Goal: Information Seeking & Learning: Learn about a topic

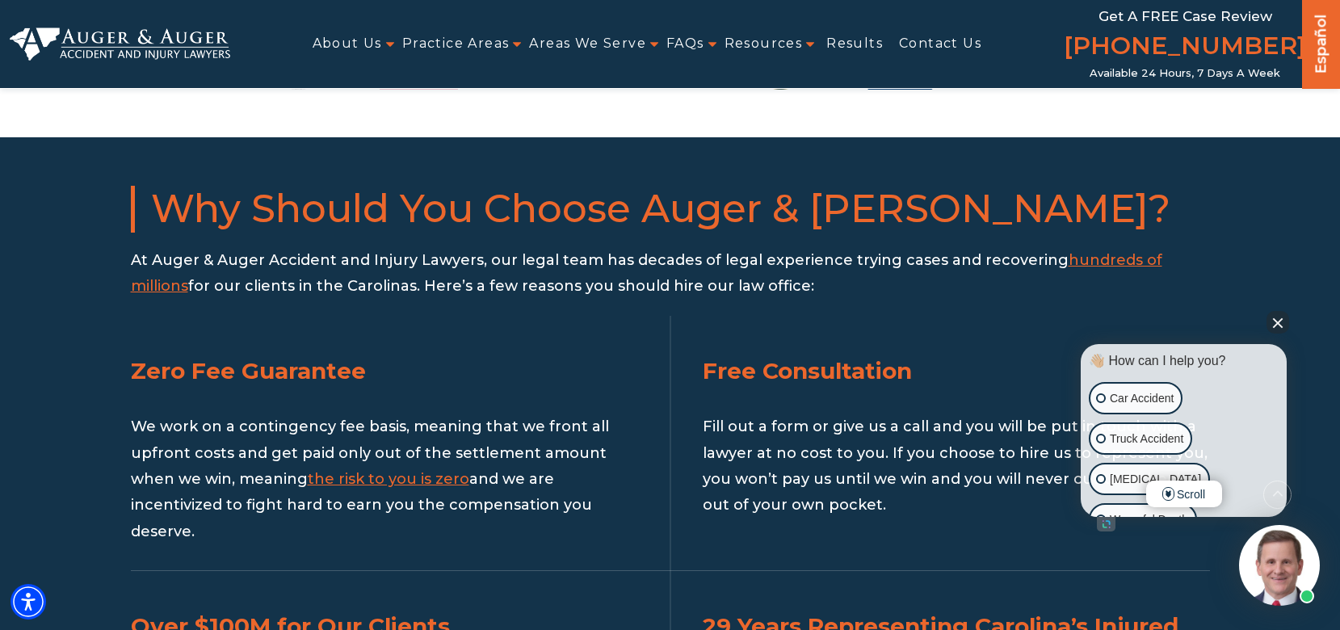
scroll to position [1558, 0]
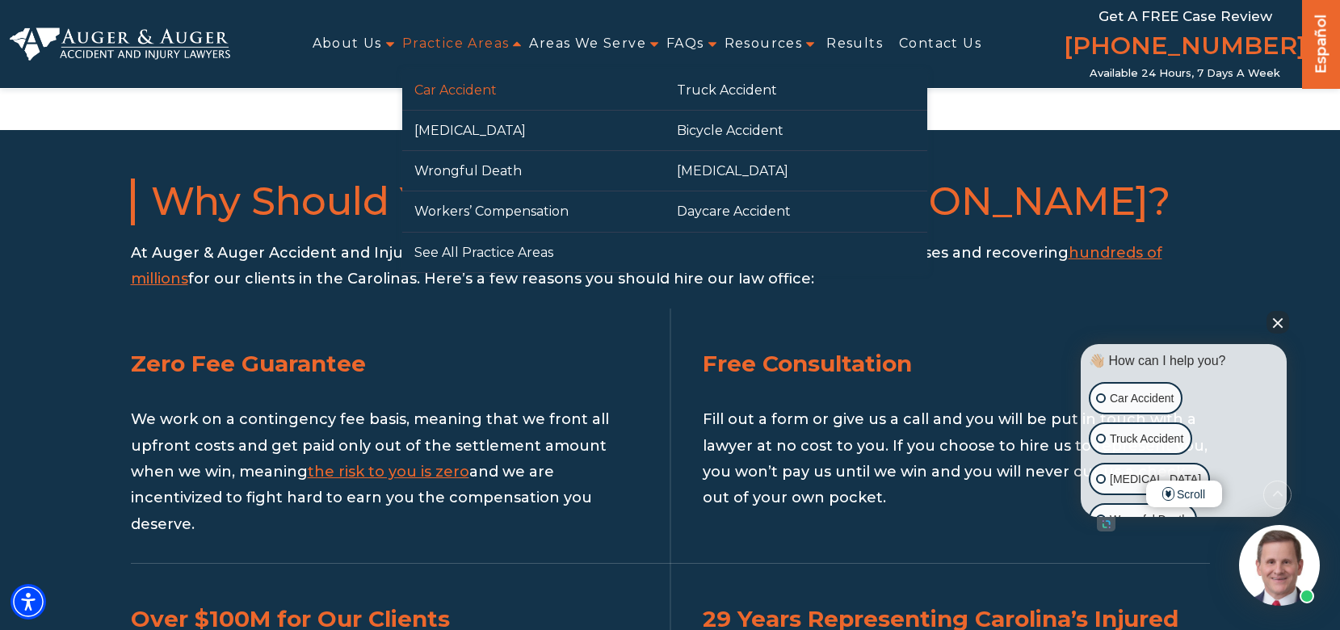
click at [472, 80] on link "Car Accident" at bounding box center [533, 90] width 262 height 40
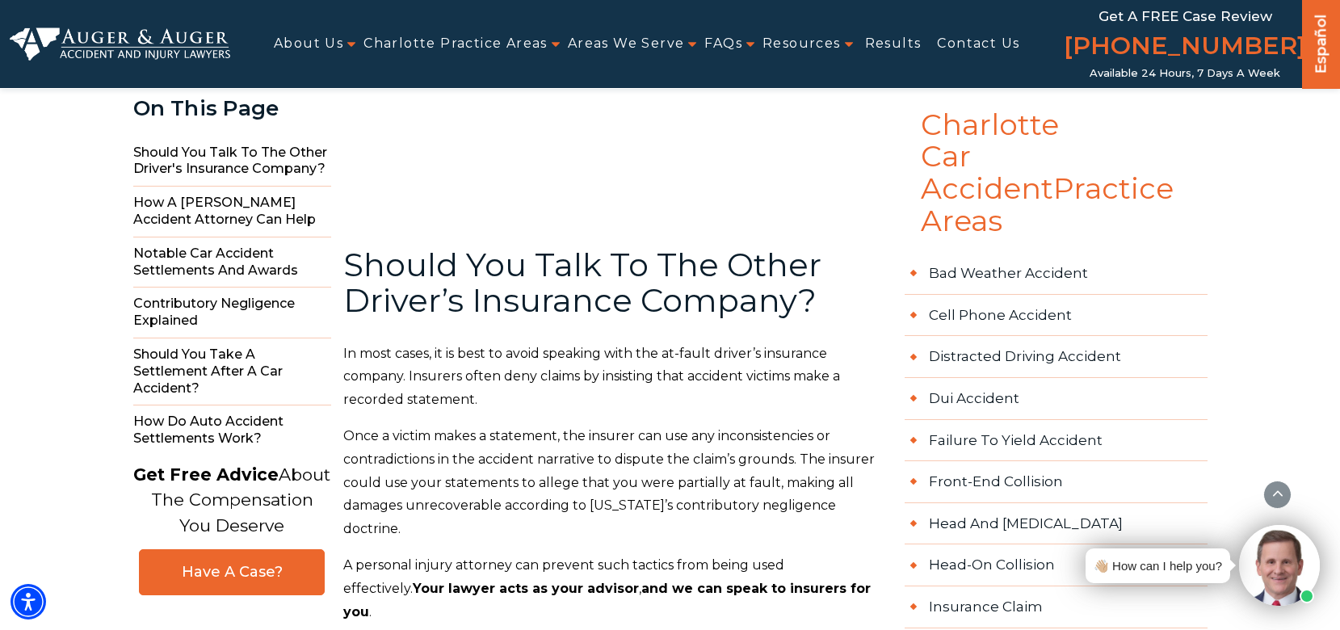
scroll to position [698, 0]
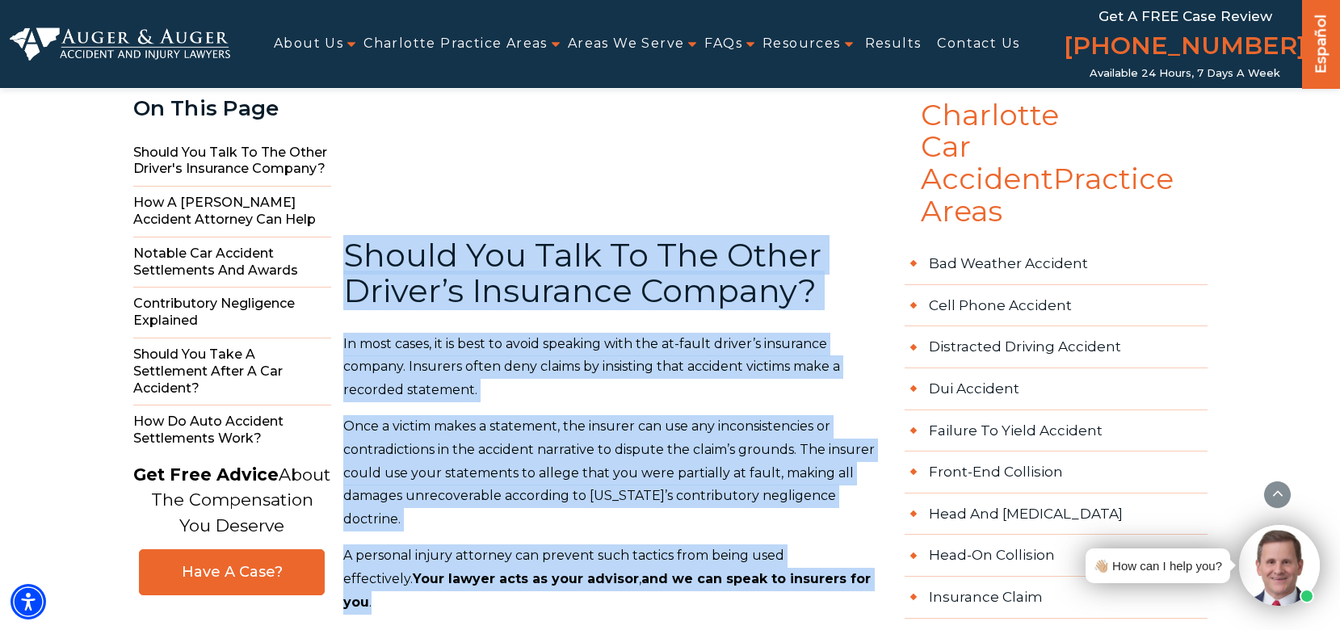
drag, startPoint x: 474, startPoint y: 233, endPoint x: 832, endPoint y: 517, distance: 456.4
click at [832, 544] on p "A personal injury attorney can prevent such tactics from being used effectively…" at bounding box center [614, 578] width 542 height 69
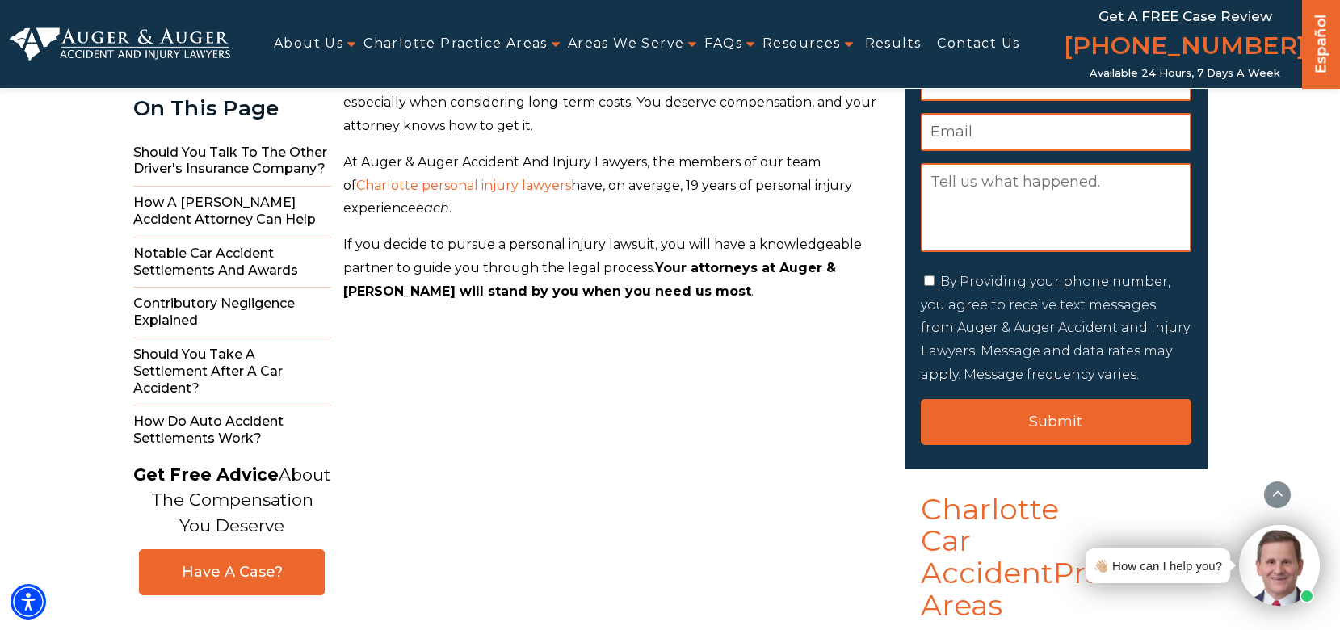
scroll to position [535, 0]
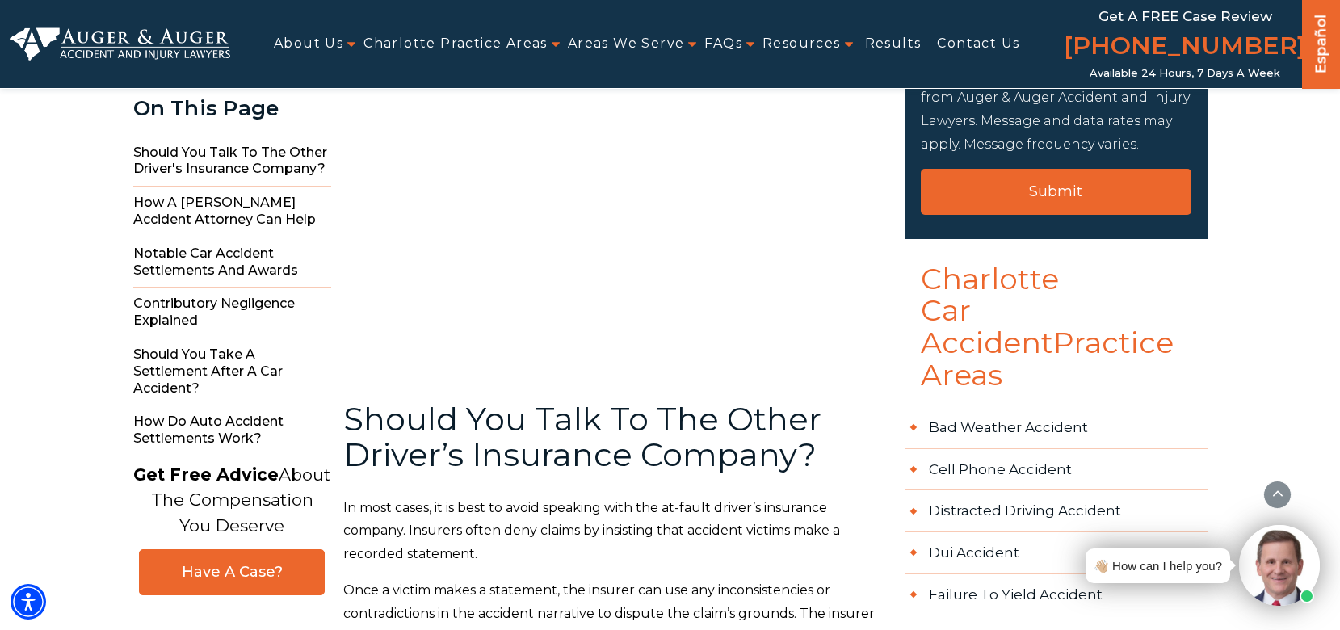
drag, startPoint x: 1047, startPoint y: 300, endPoint x: 1132, endPoint y: 342, distance: 95.3
click at [1132, 342] on h4 "Charlotte Car Accident Practice Areas" at bounding box center [1055, 335] width 303 height 144
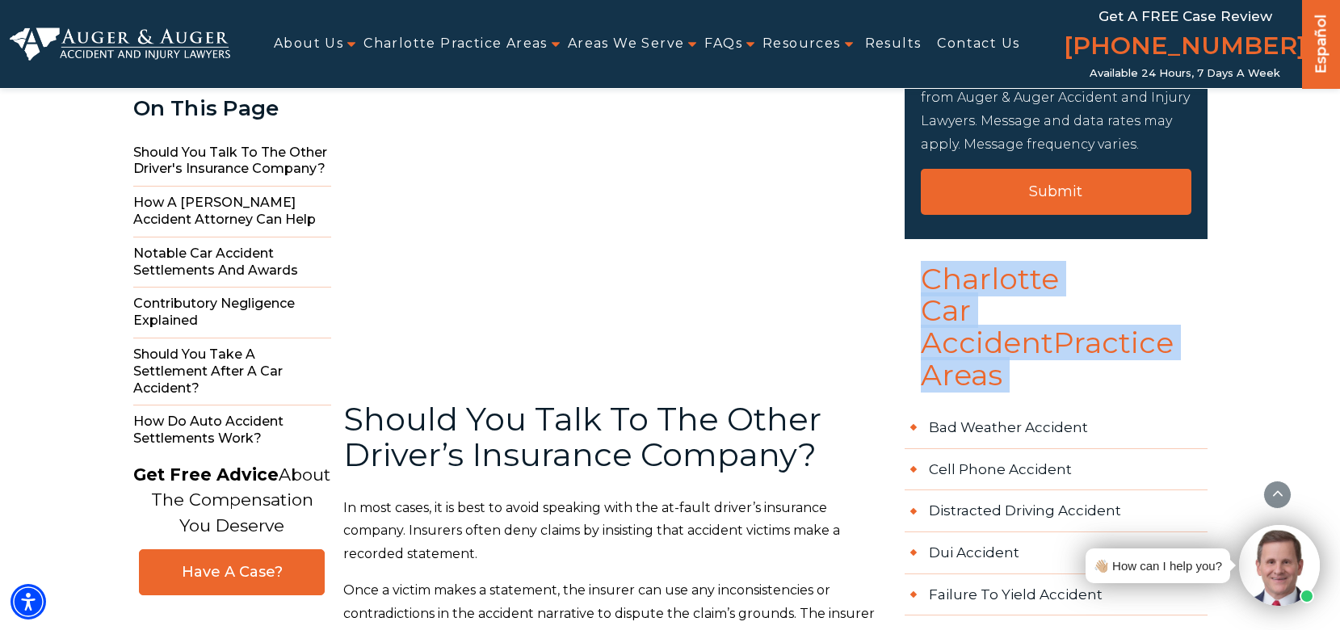
drag, startPoint x: 1132, startPoint y: 342, endPoint x: 924, endPoint y: 280, distance: 217.2
click at [924, 280] on h4 "Charlotte Car Accident Practice Areas" at bounding box center [1055, 335] width 303 height 144
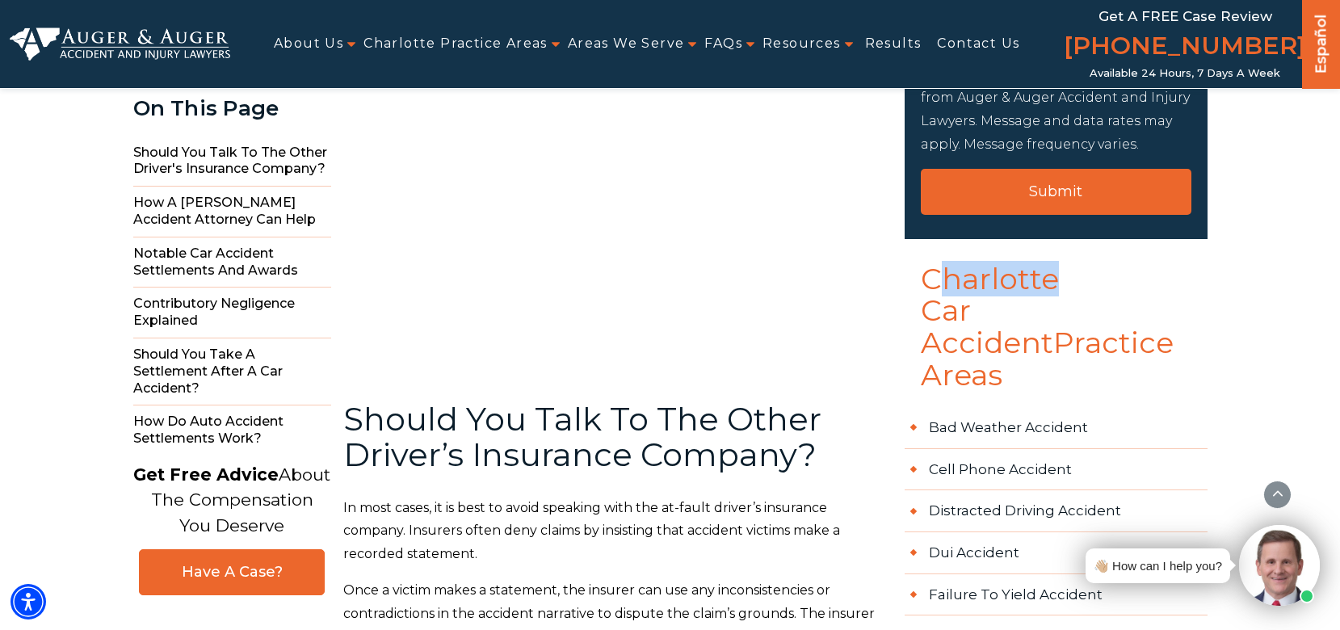
click at [934, 284] on h4 "Charlotte Car Accident Practice Areas" at bounding box center [1055, 335] width 303 height 144
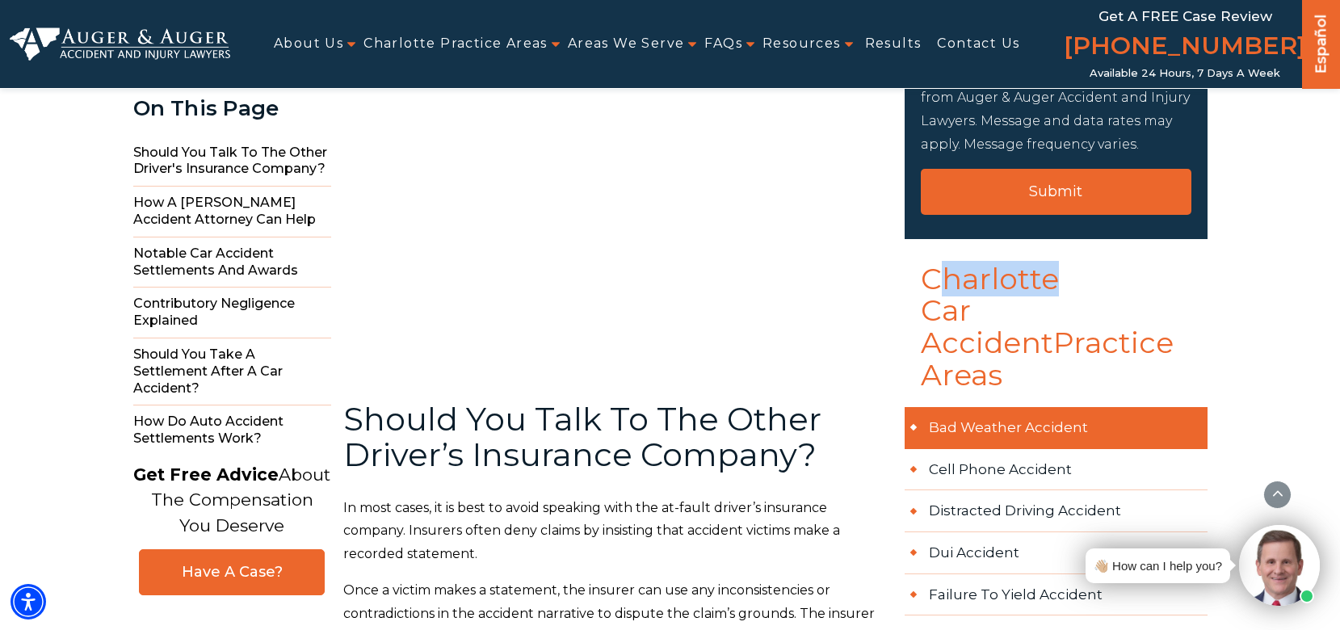
click at [1004, 407] on link "Bad Weather Accident" at bounding box center [1055, 428] width 303 height 42
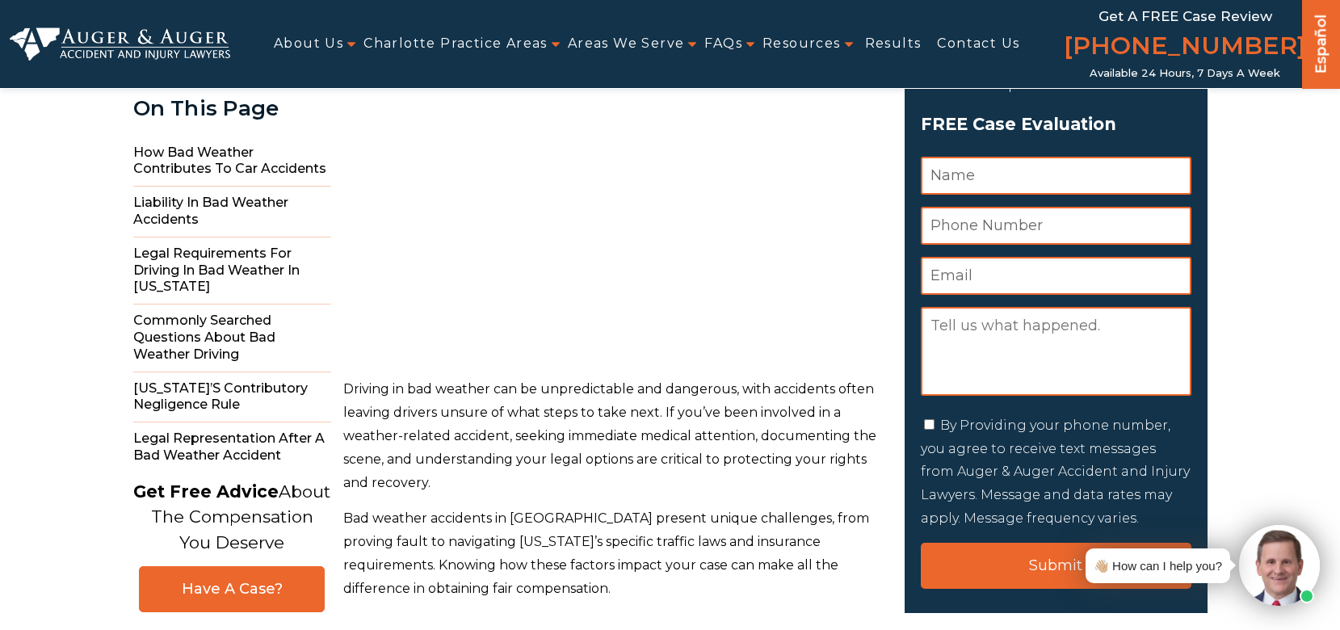
scroll to position [161, 0]
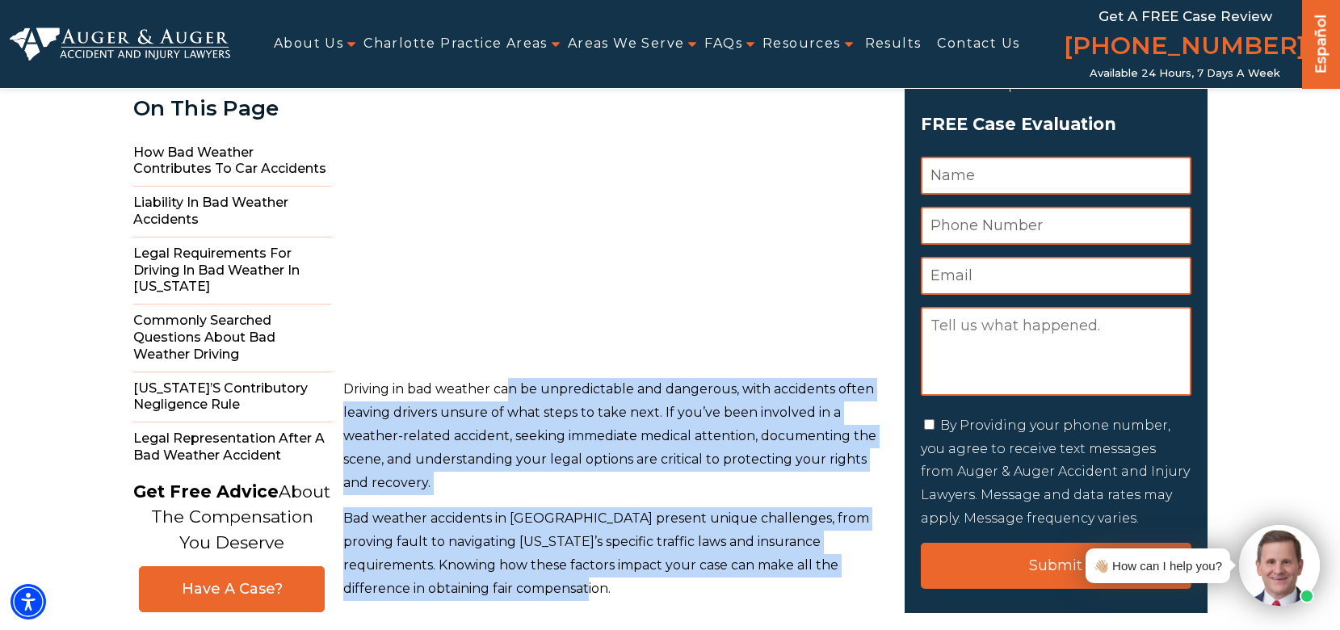
drag, startPoint x: 577, startPoint y: 452, endPoint x: 652, endPoint y: 587, distance: 154.4
click at [652, 587] on p "Bad weather accidents in Charlotte present unique challenges, from proving faul…" at bounding box center [614, 553] width 542 height 93
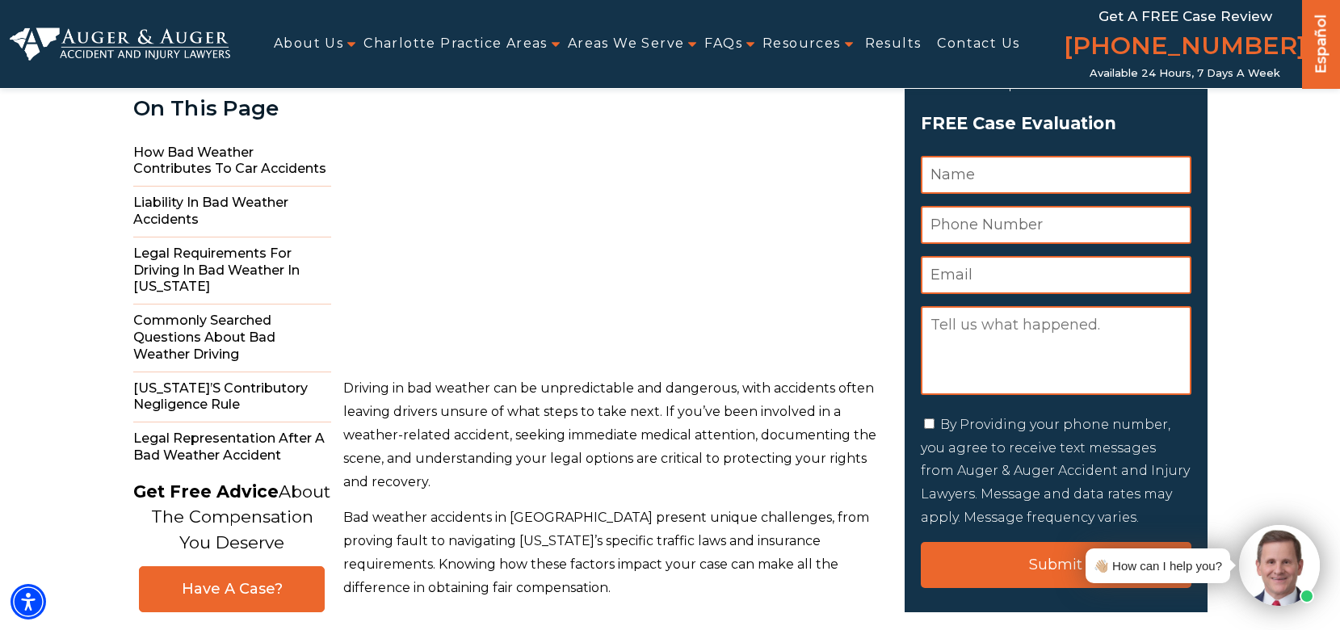
scroll to position [547, 0]
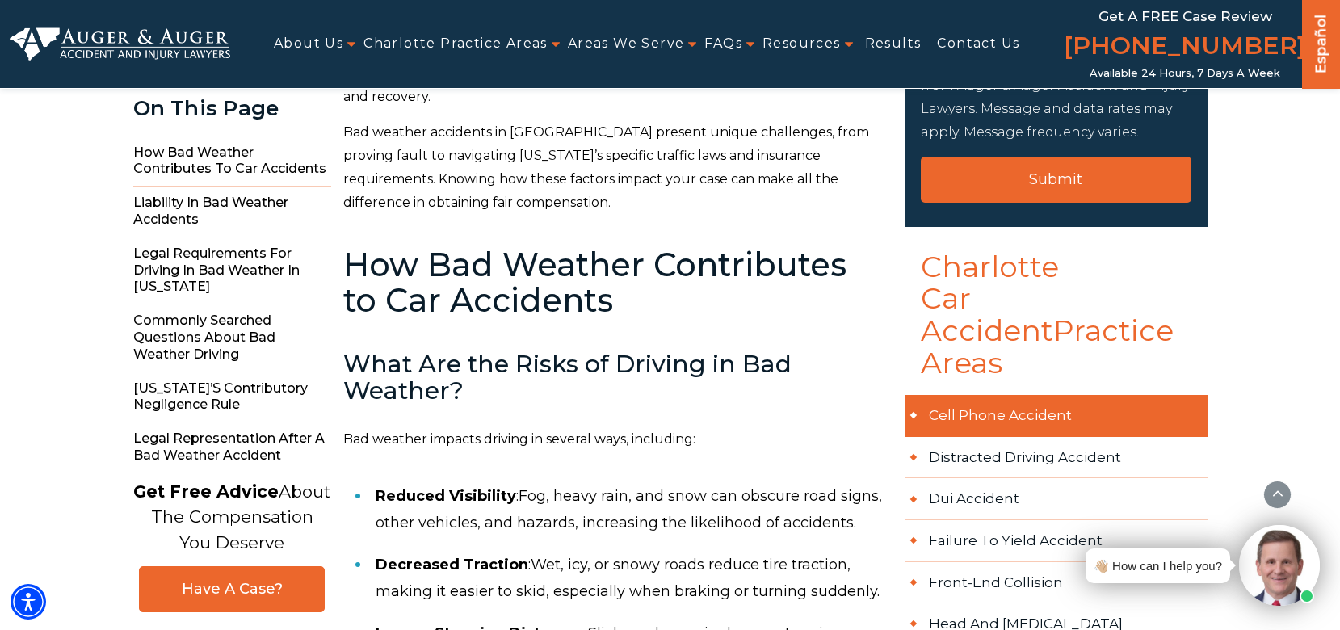
click at [995, 395] on link "Cell Phone Accident" at bounding box center [1055, 416] width 303 height 42
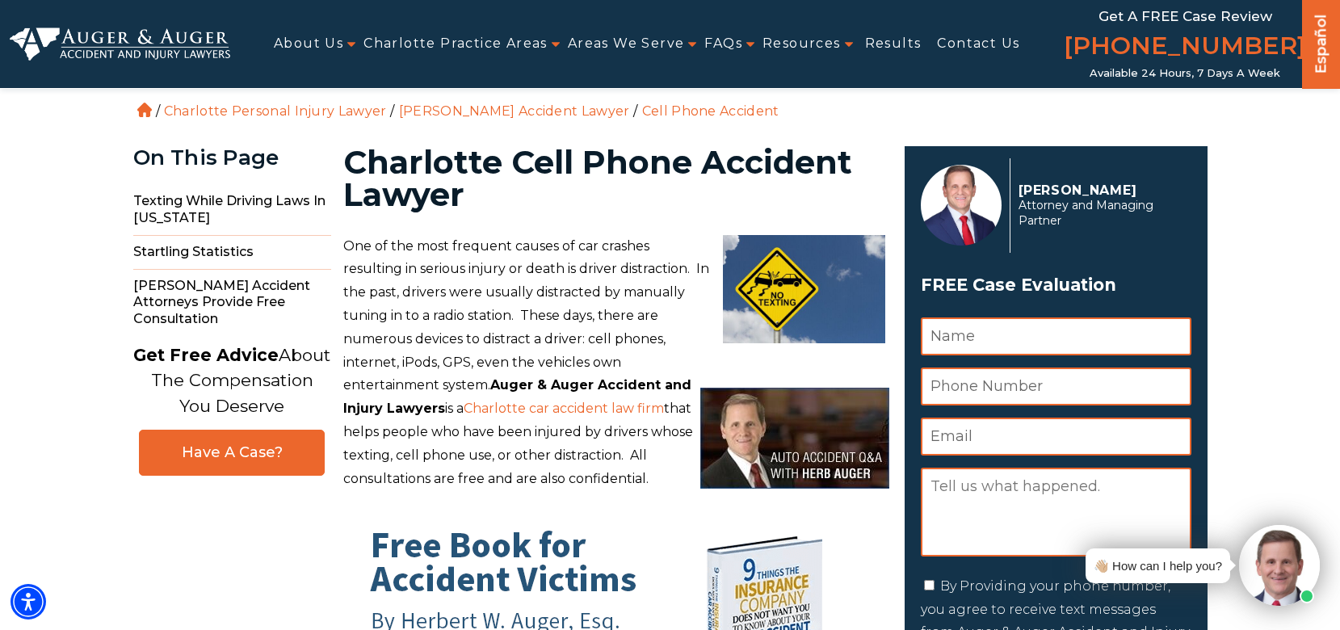
click at [783, 392] on img at bounding box center [794, 438] width 189 height 101
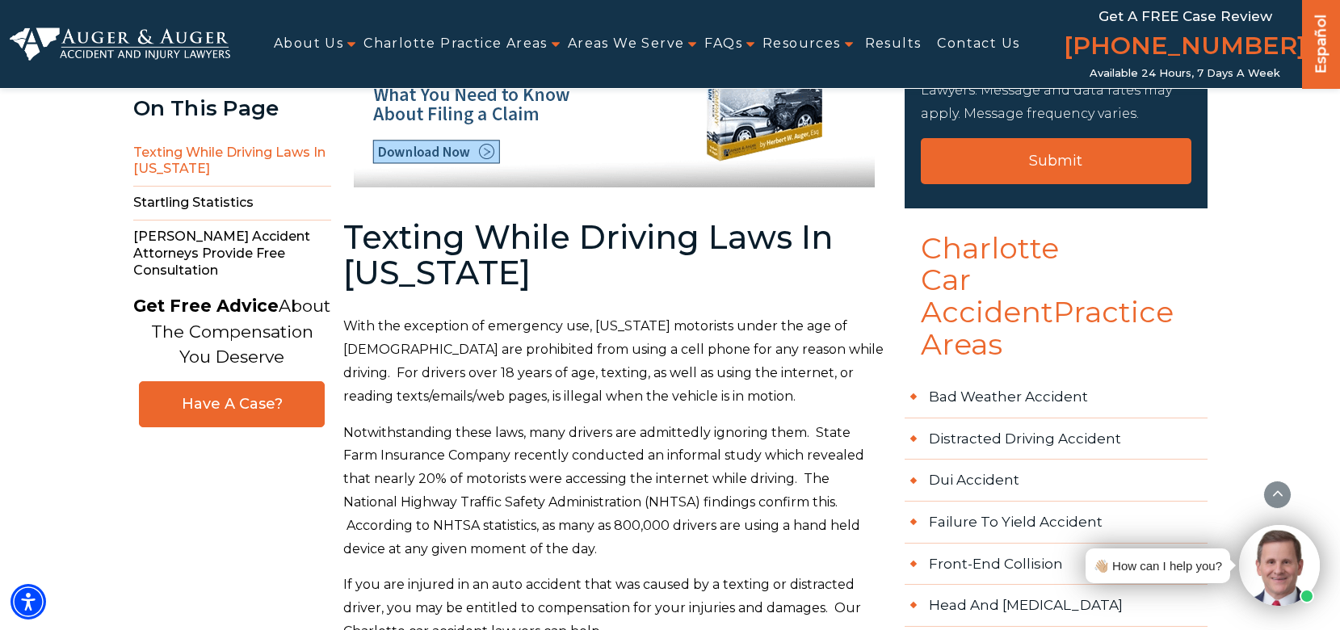
scroll to position [669, 0]
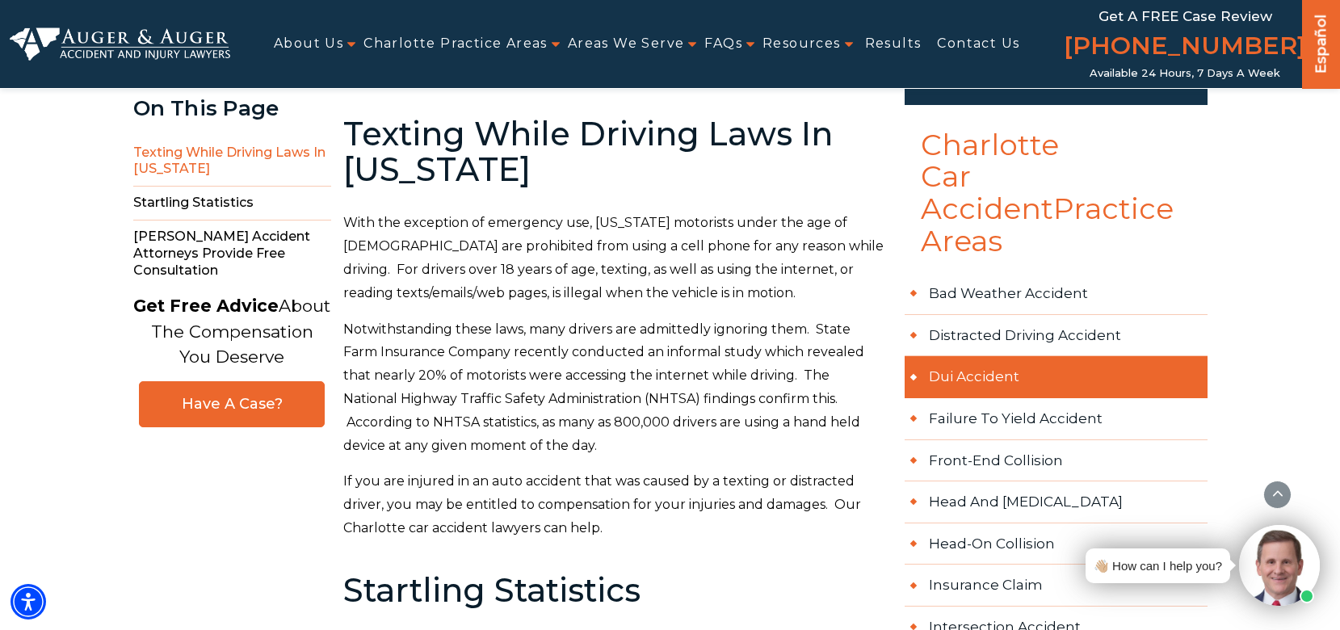
click at [983, 356] on link "Dui Accident" at bounding box center [1055, 377] width 303 height 42
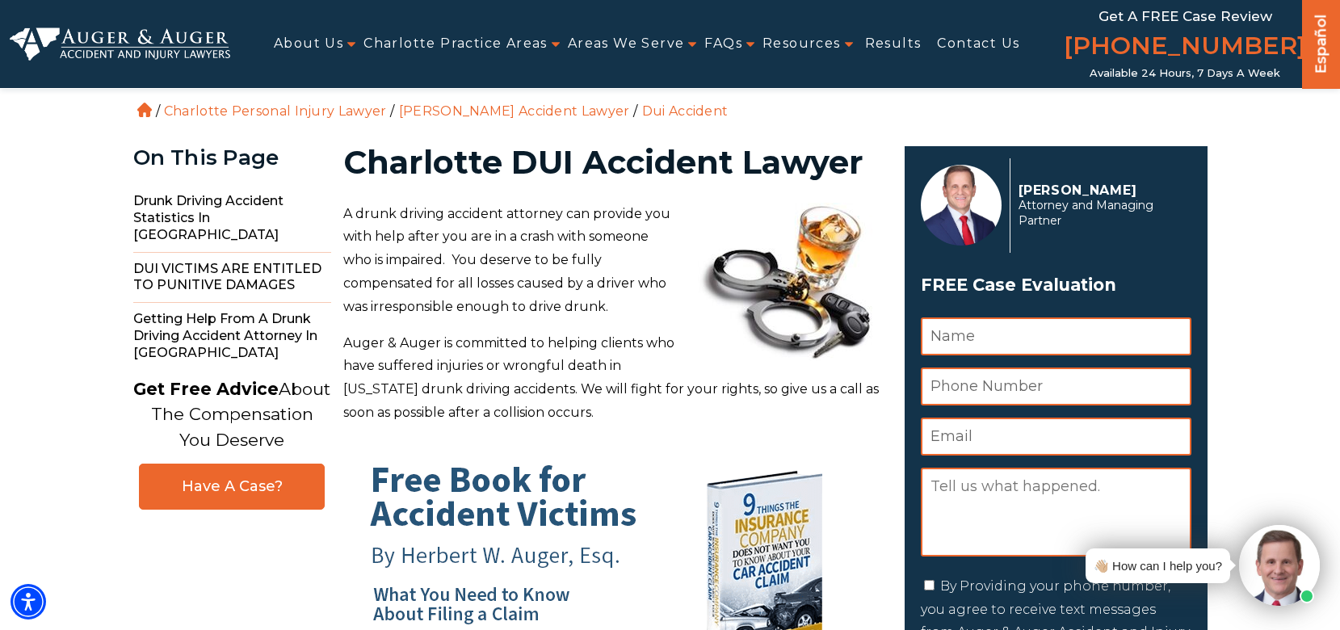
click at [619, 371] on p "Auger & Auger is committed to helping clients who have suffered injuries or wro…" at bounding box center [614, 378] width 542 height 93
click at [751, 287] on img at bounding box center [788, 282] width 194 height 158
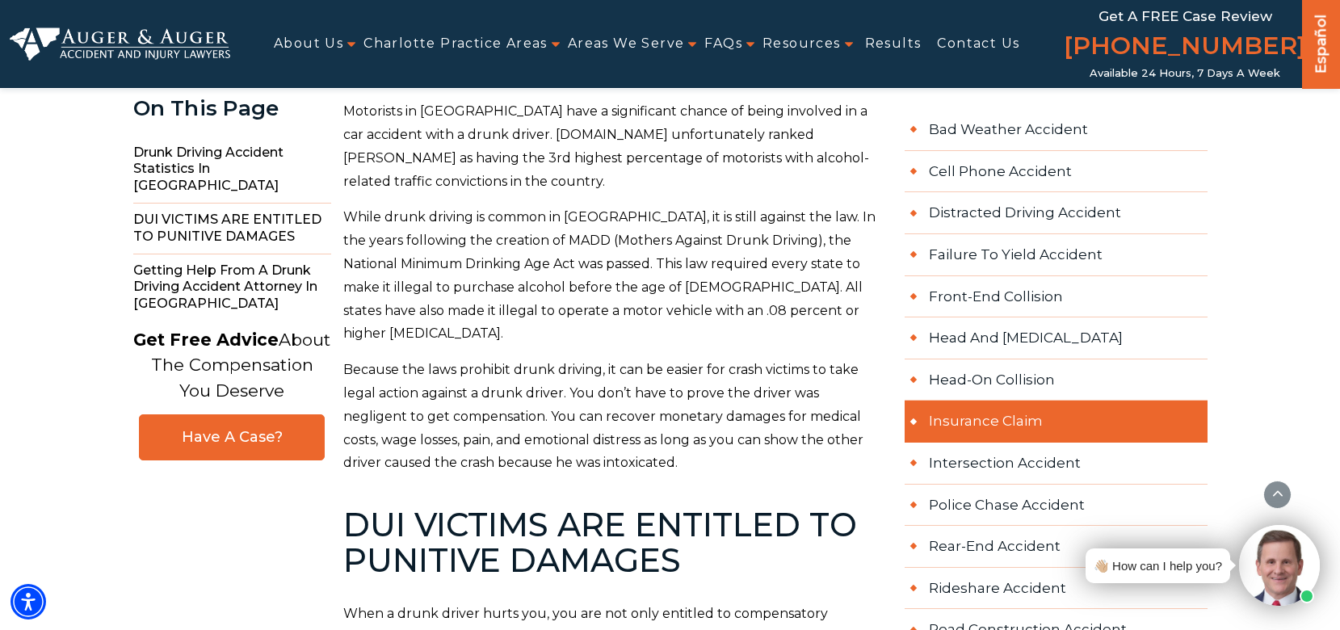
scroll to position [889, 0]
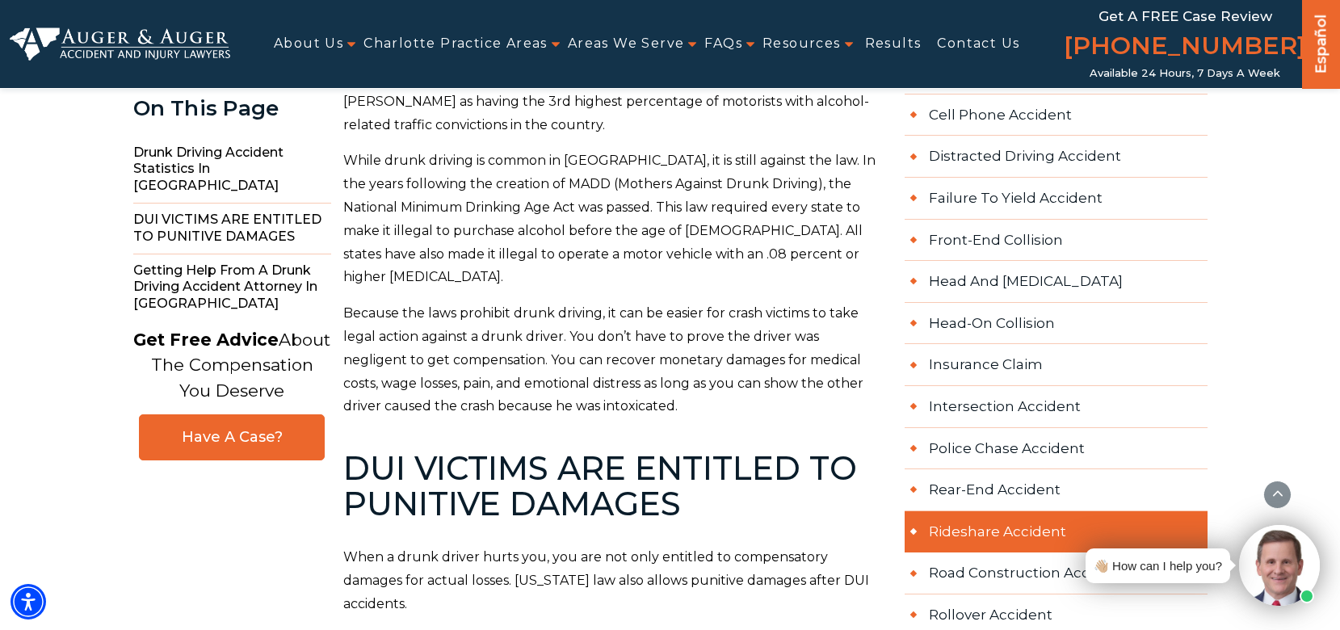
click at [998, 511] on link "Rideshare Accident" at bounding box center [1055, 532] width 303 height 42
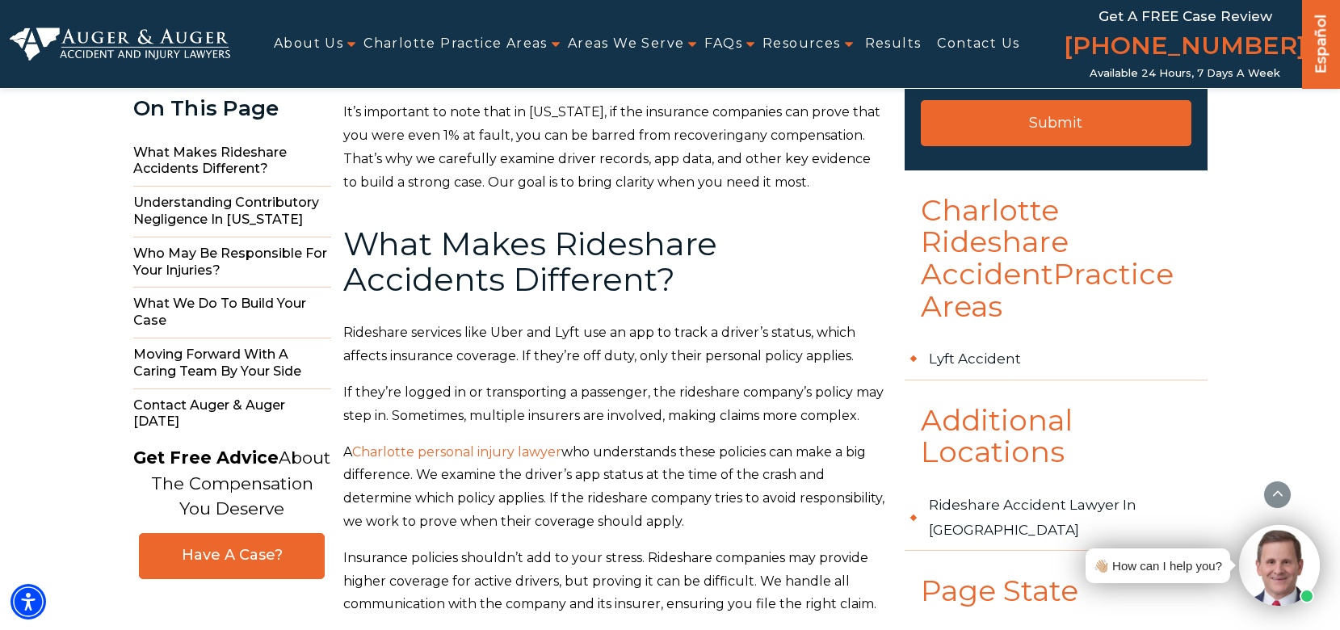
scroll to position [675, 0]
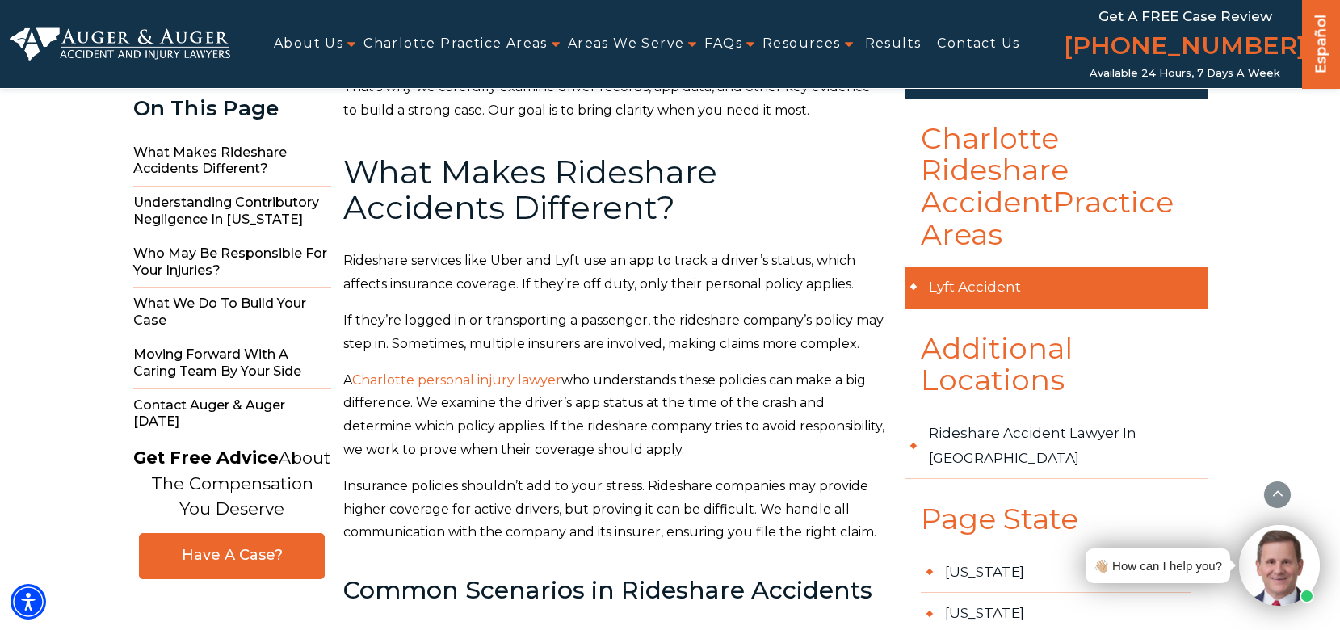
click at [967, 284] on link "Lyft Accident" at bounding box center [1055, 287] width 303 height 42
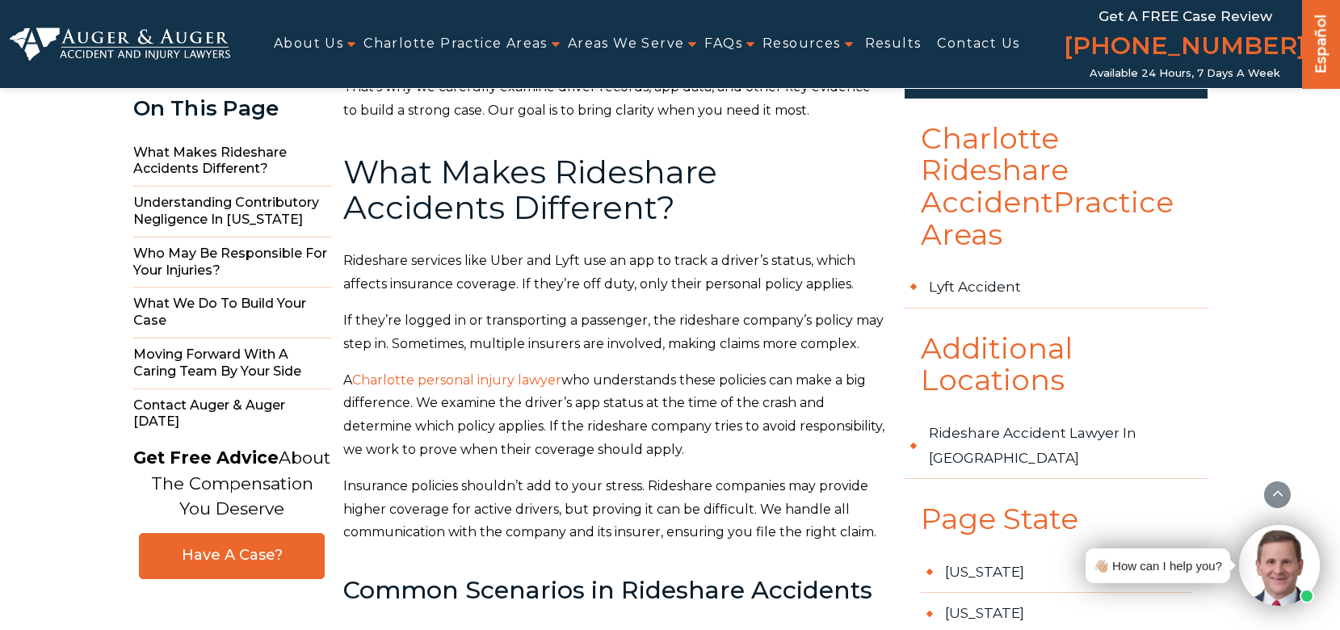
scroll to position [675, 0]
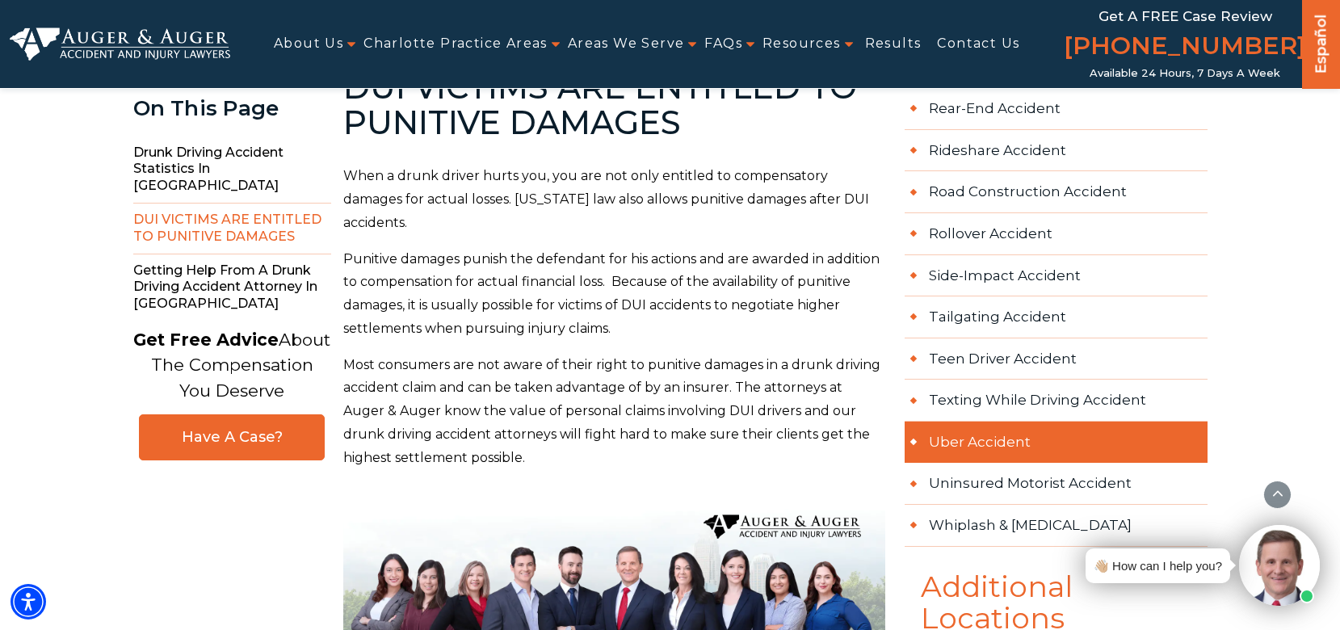
scroll to position [1273, 0]
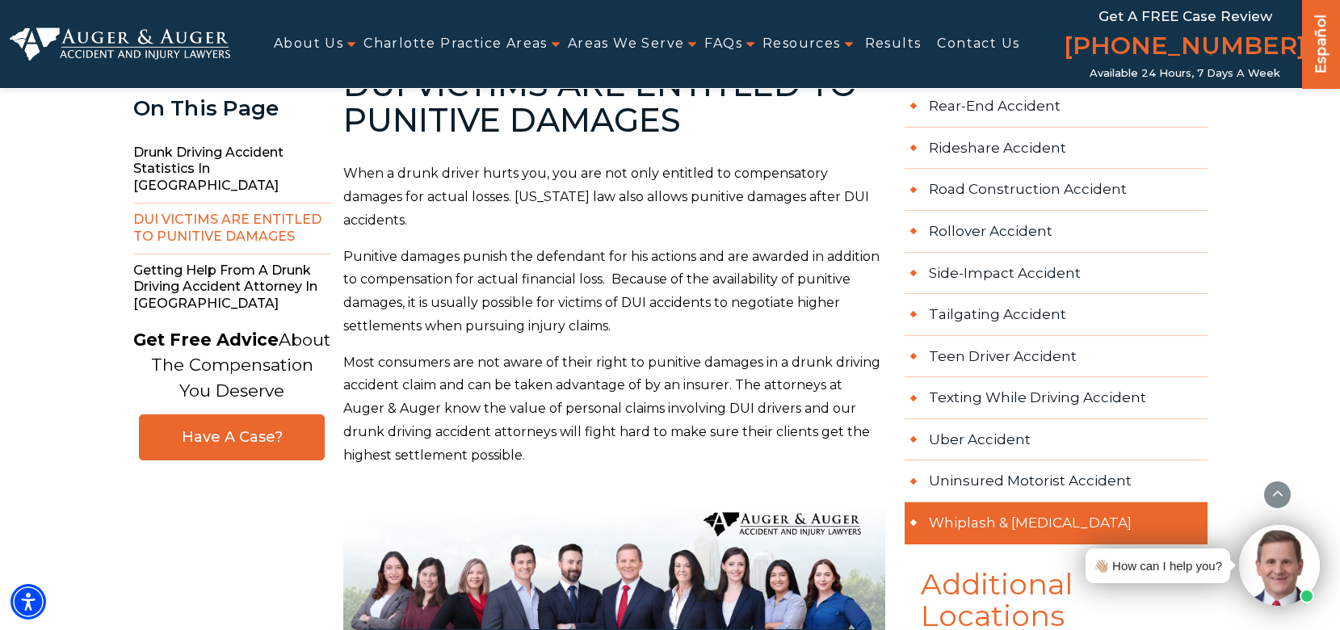
click at [982, 502] on link "Whiplash & Neck Injury" at bounding box center [1055, 523] width 303 height 42
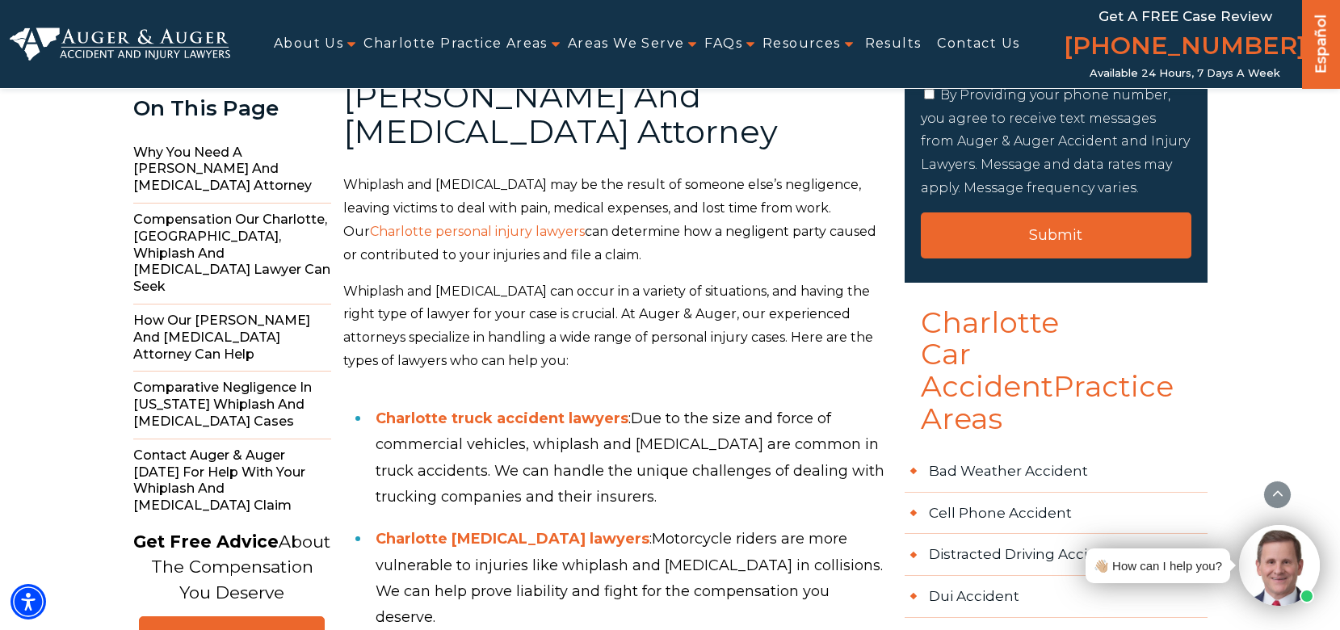
scroll to position [504, 0]
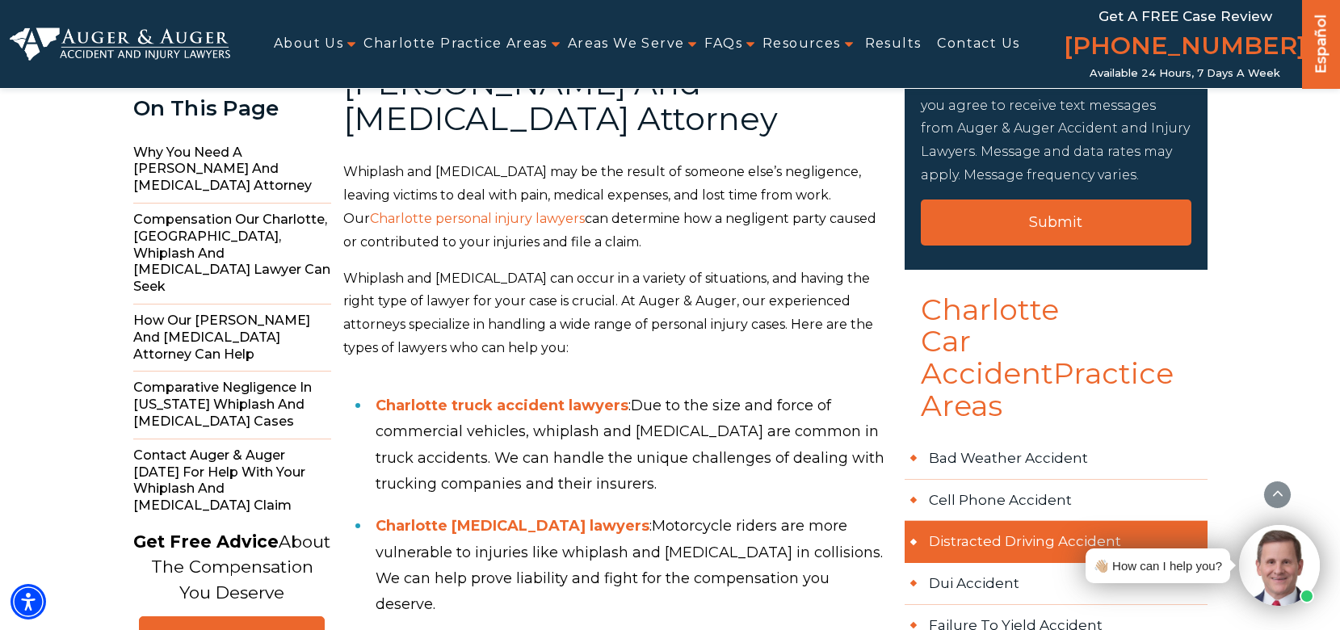
click at [991, 521] on link "Distracted Driving Accident" at bounding box center [1055, 542] width 303 height 42
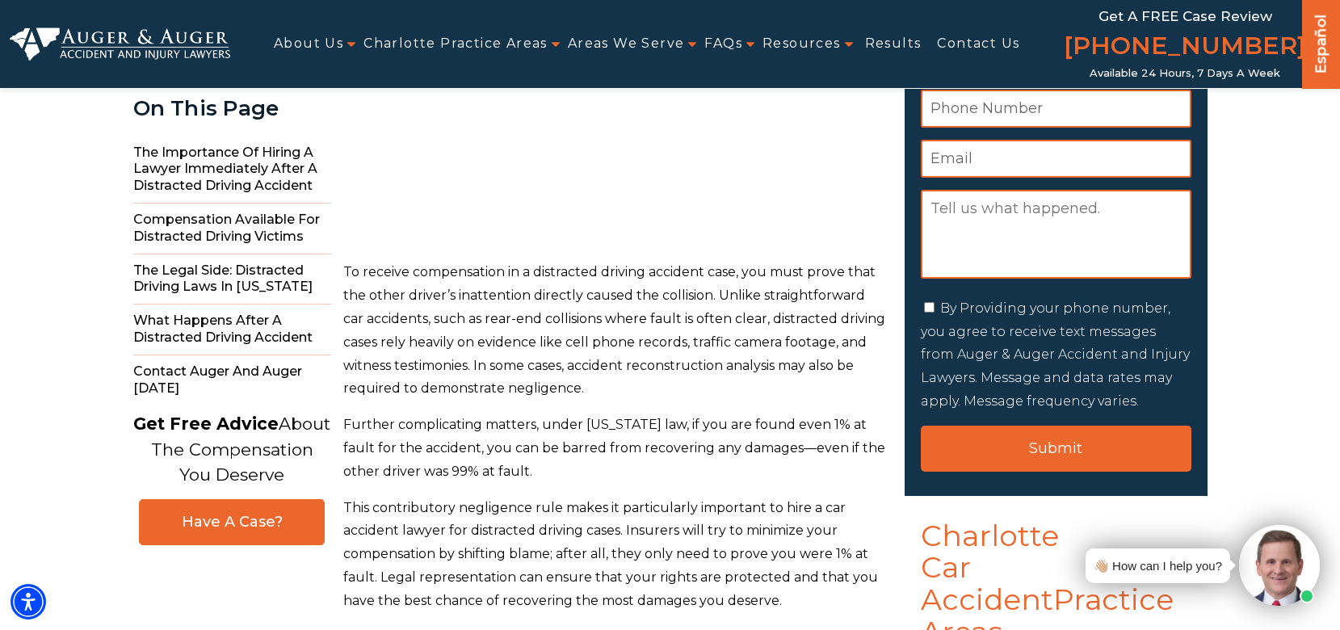
scroll to position [598, 0]
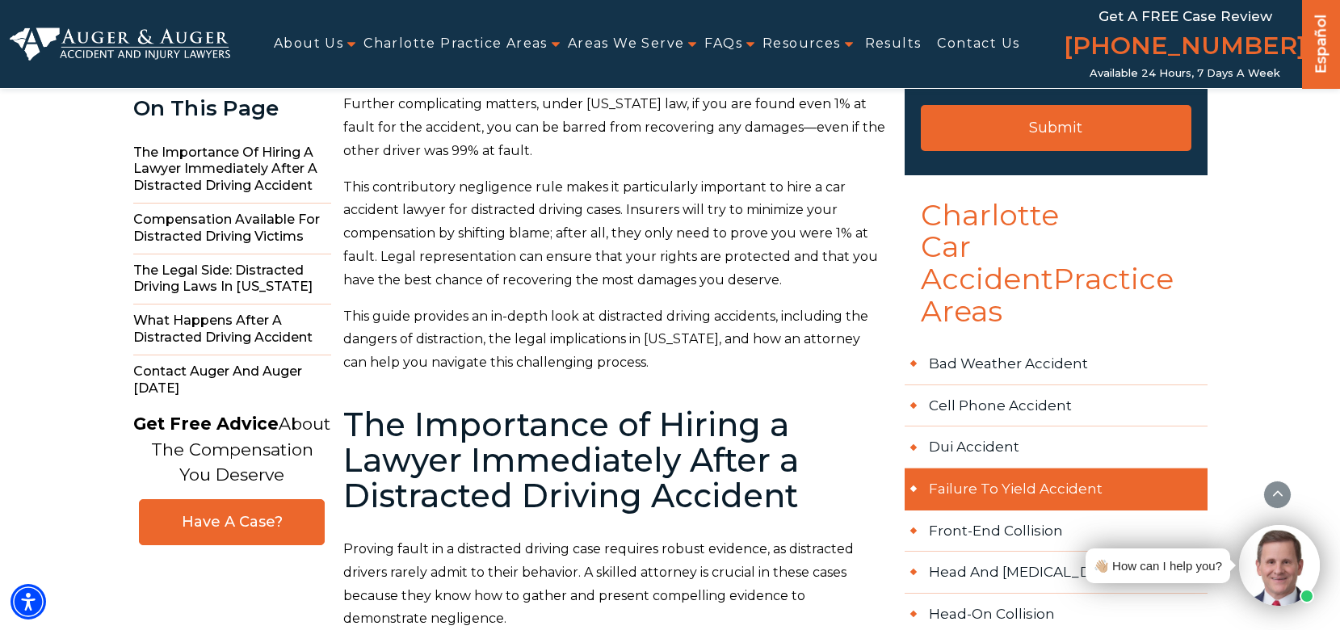
click at [982, 468] on link "Failure to Yield Accident" at bounding box center [1055, 489] width 303 height 42
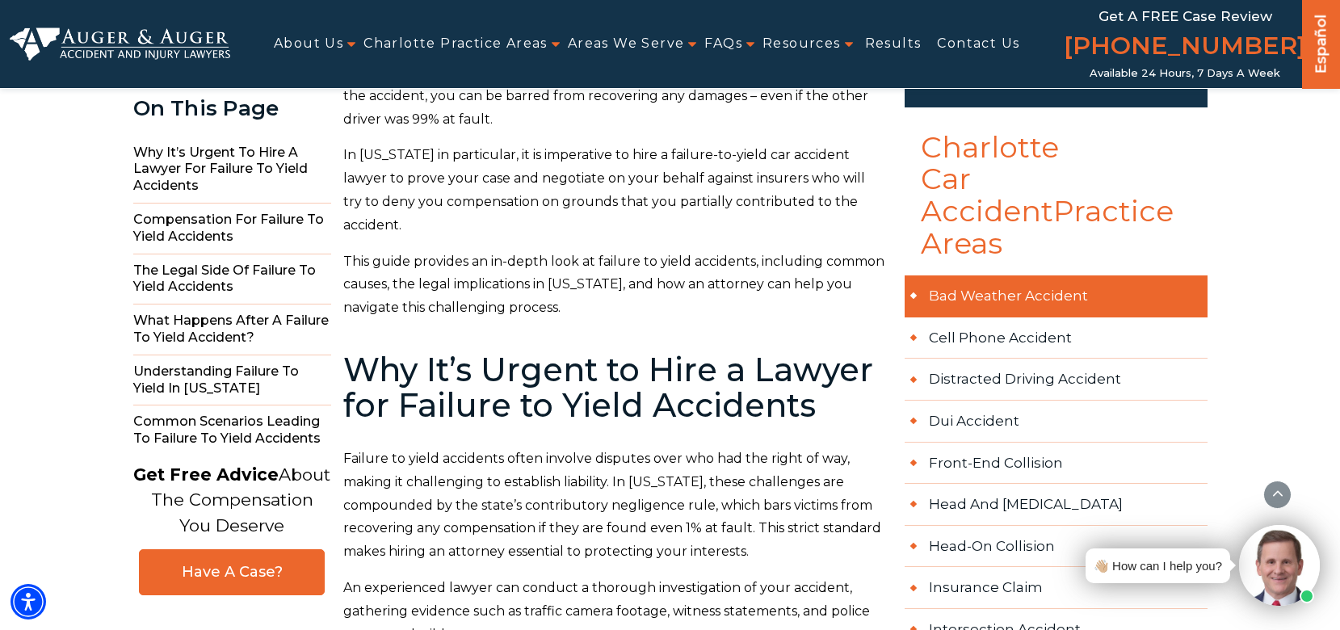
scroll to position [858, 0]
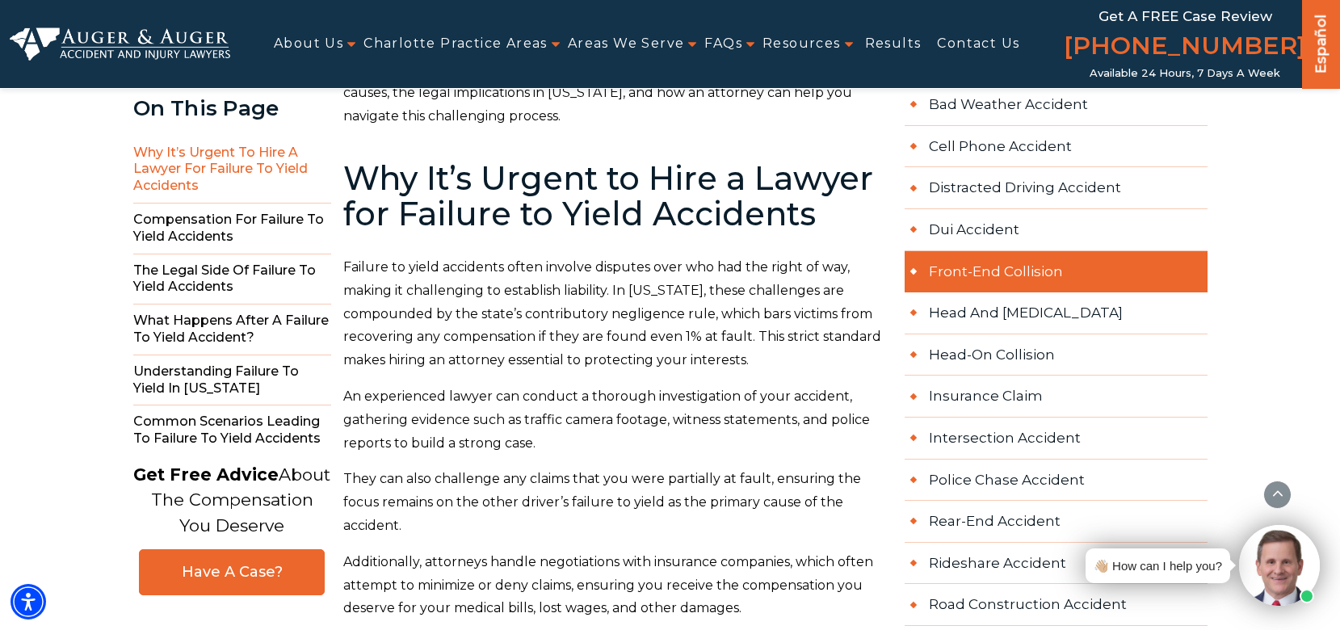
click at [996, 251] on link "Front-End Collision" at bounding box center [1055, 272] width 303 height 42
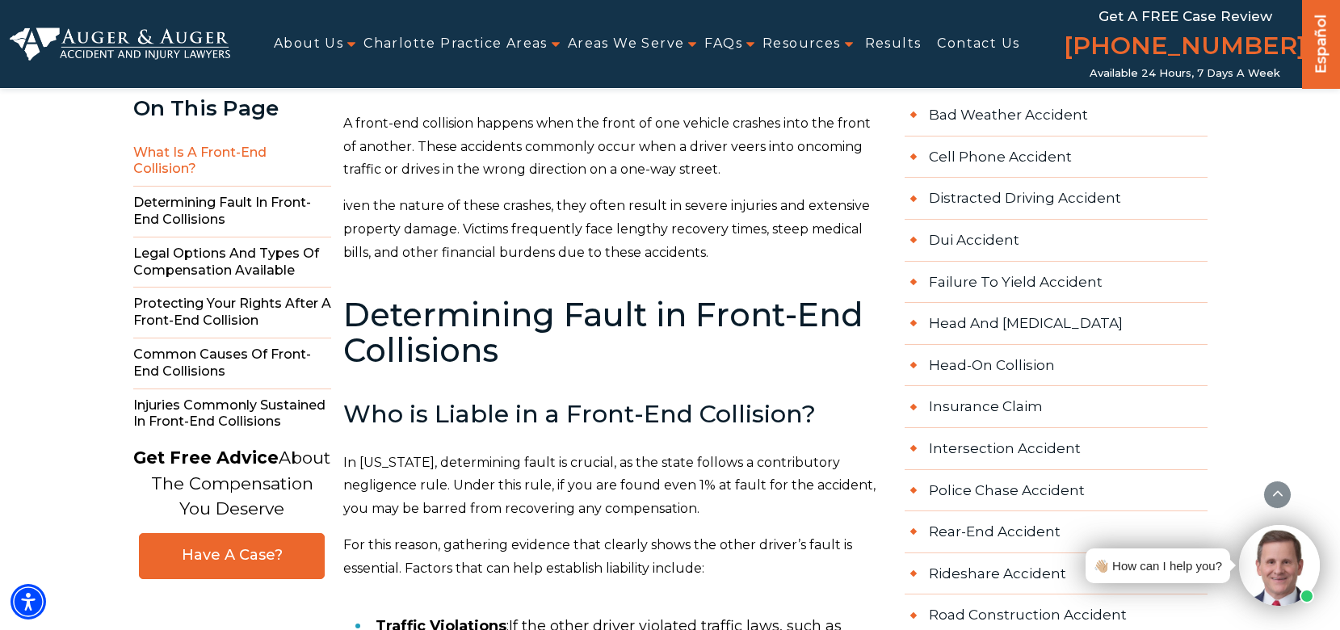
scroll to position [858, 0]
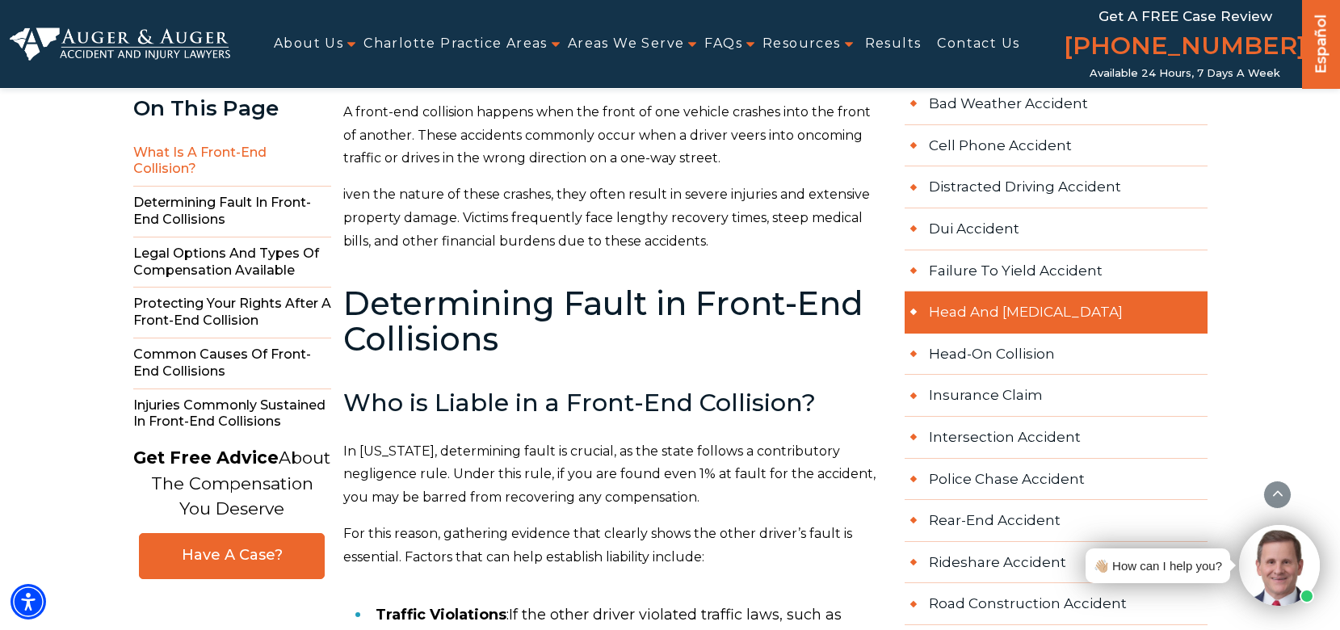
click at [1009, 292] on link "Head and [MEDICAL_DATA]" at bounding box center [1055, 313] width 303 height 42
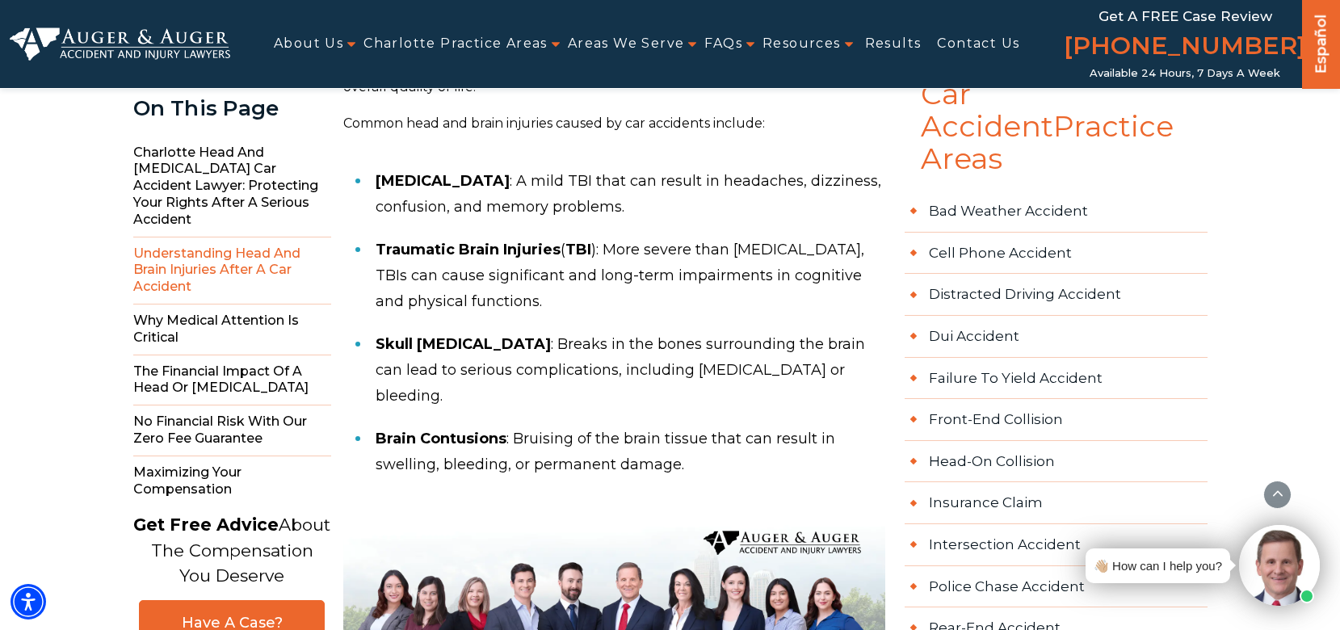
scroll to position [768, 0]
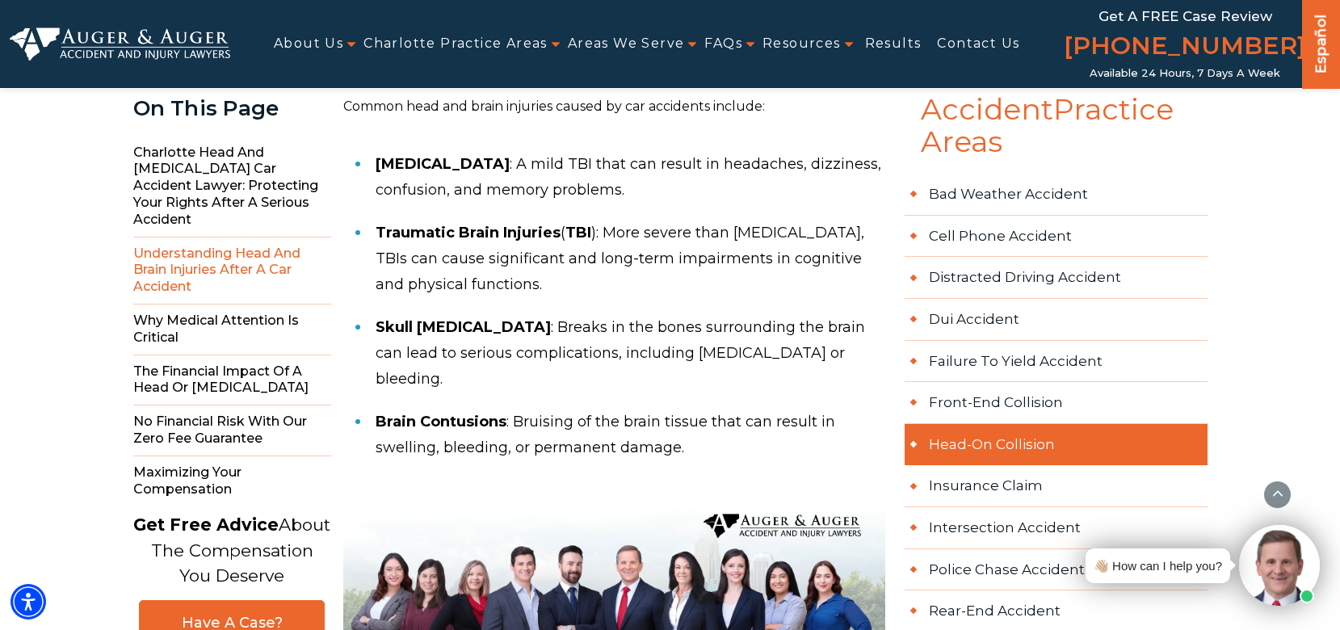
click at [958, 424] on link "Head-on Collision" at bounding box center [1055, 445] width 303 height 42
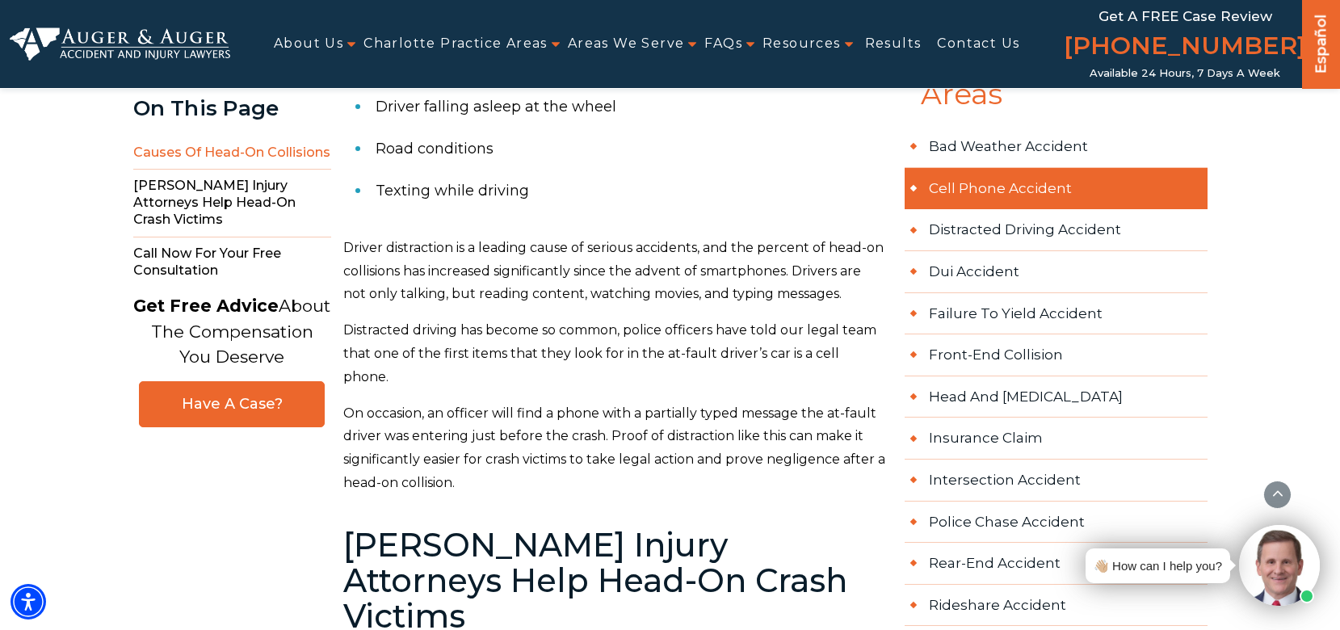
scroll to position [830, 0]
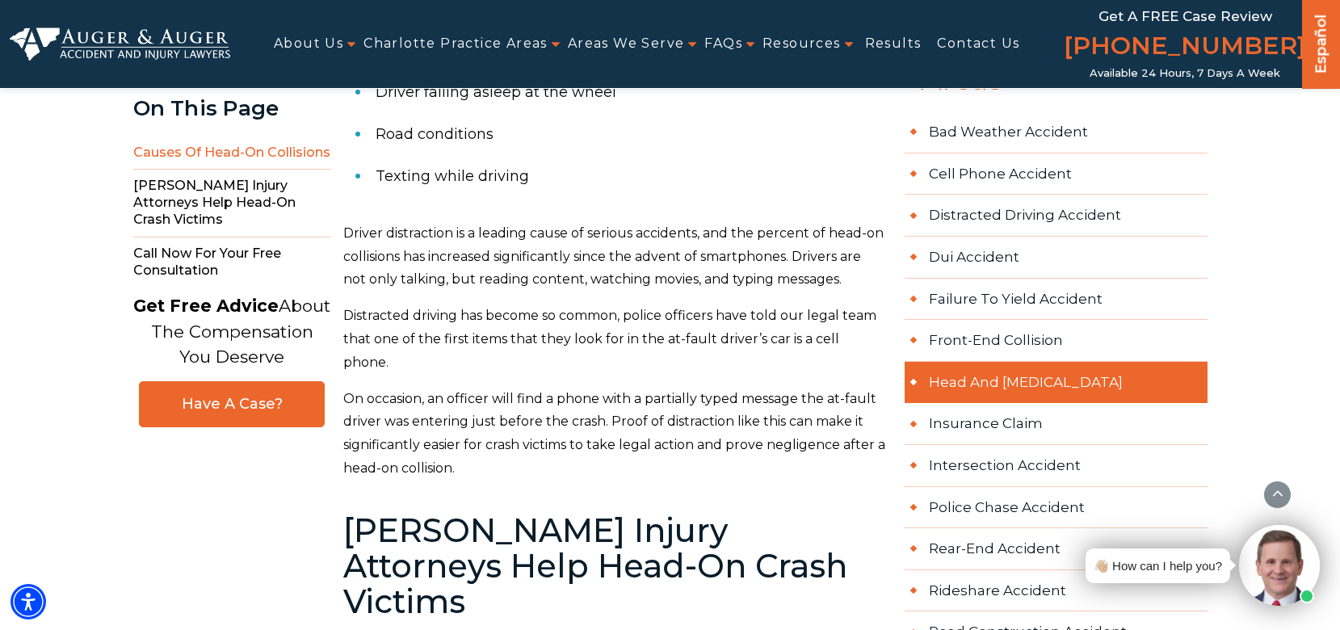
click at [979, 362] on link "Head and Brain Injury" at bounding box center [1055, 383] width 303 height 42
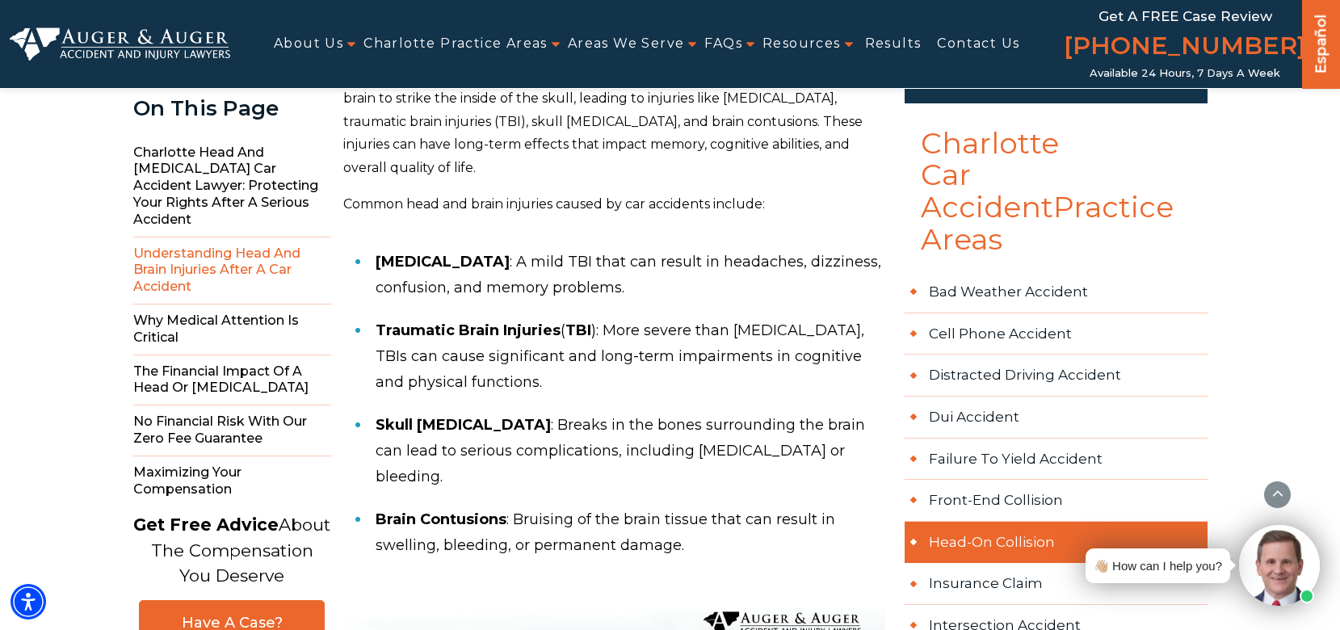
scroll to position [672, 0]
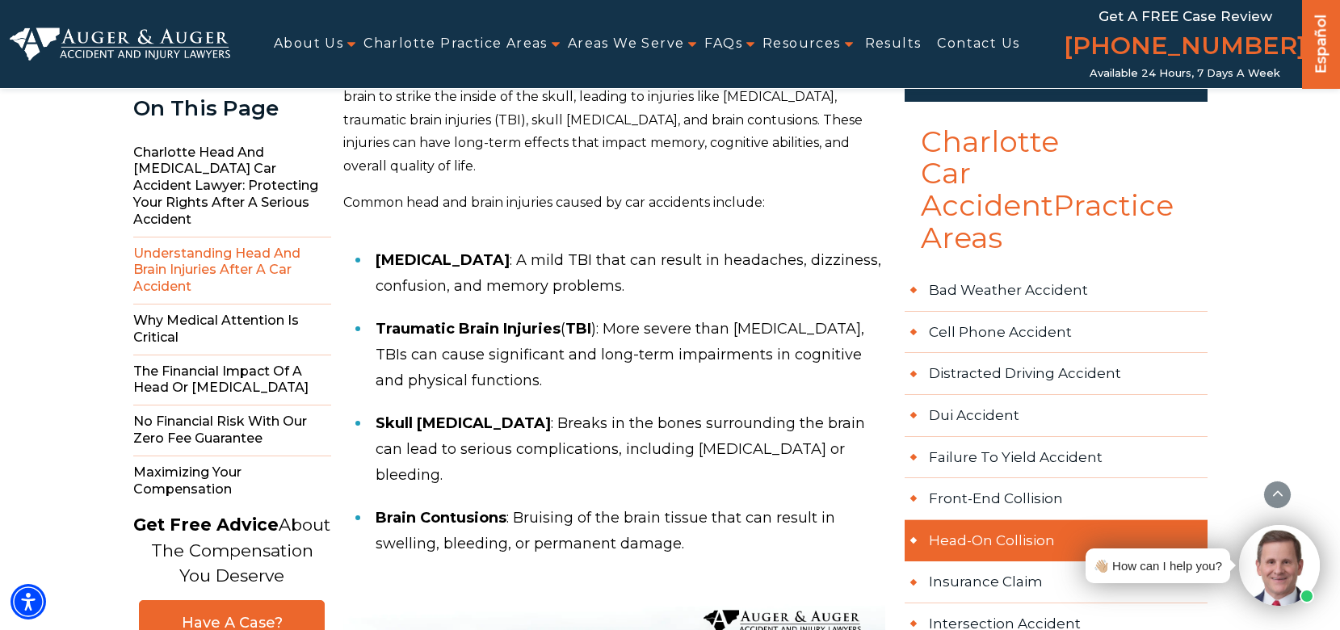
click at [992, 520] on link "Head-on Collision" at bounding box center [1055, 541] width 303 height 42
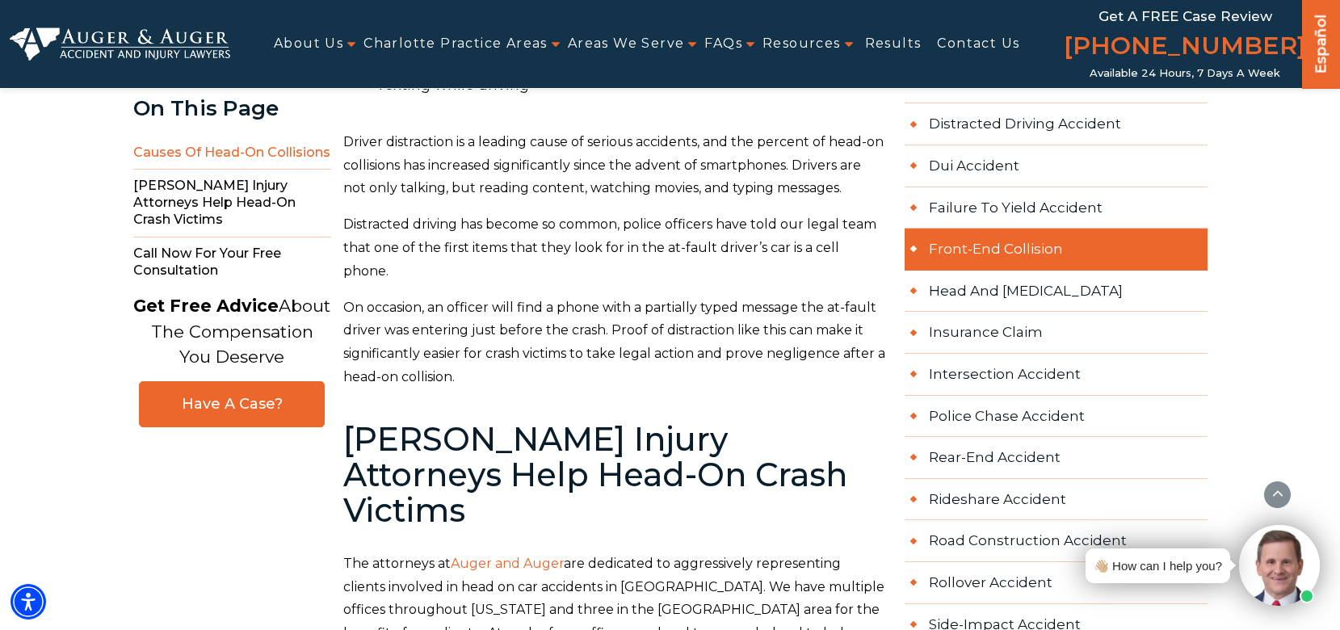
scroll to position [987, 0]
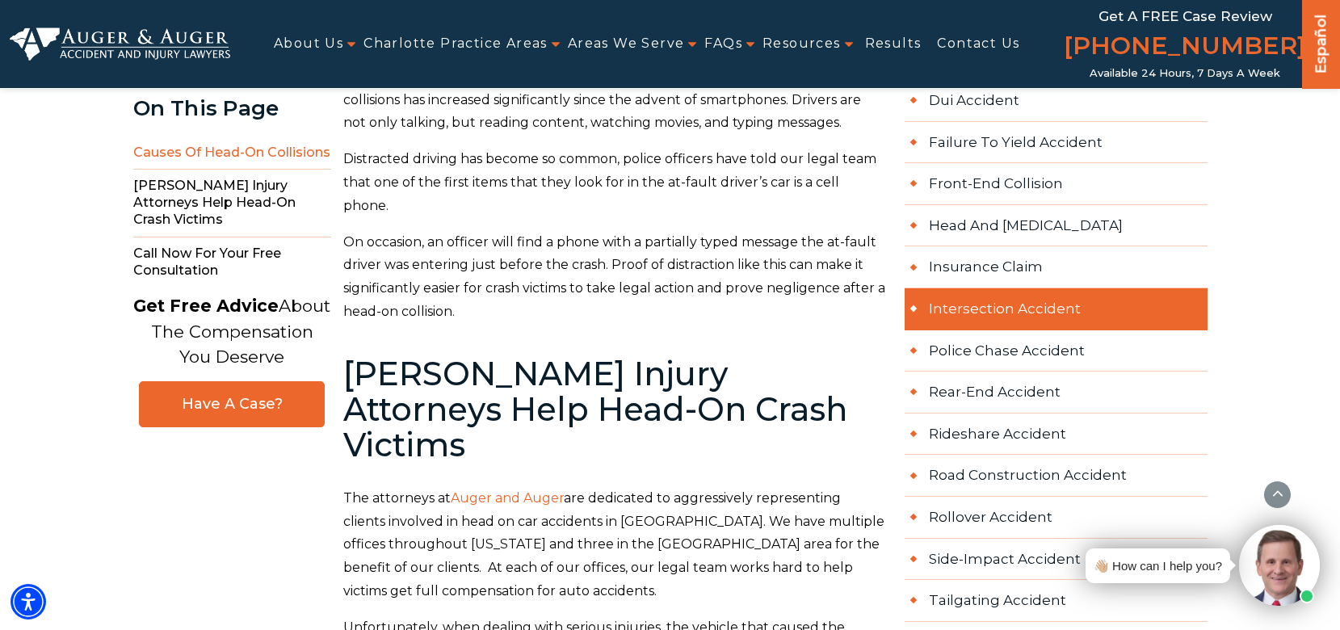
click at [968, 288] on link "Intersection Accident" at bounding box center [1055, 309] width 303 height 42
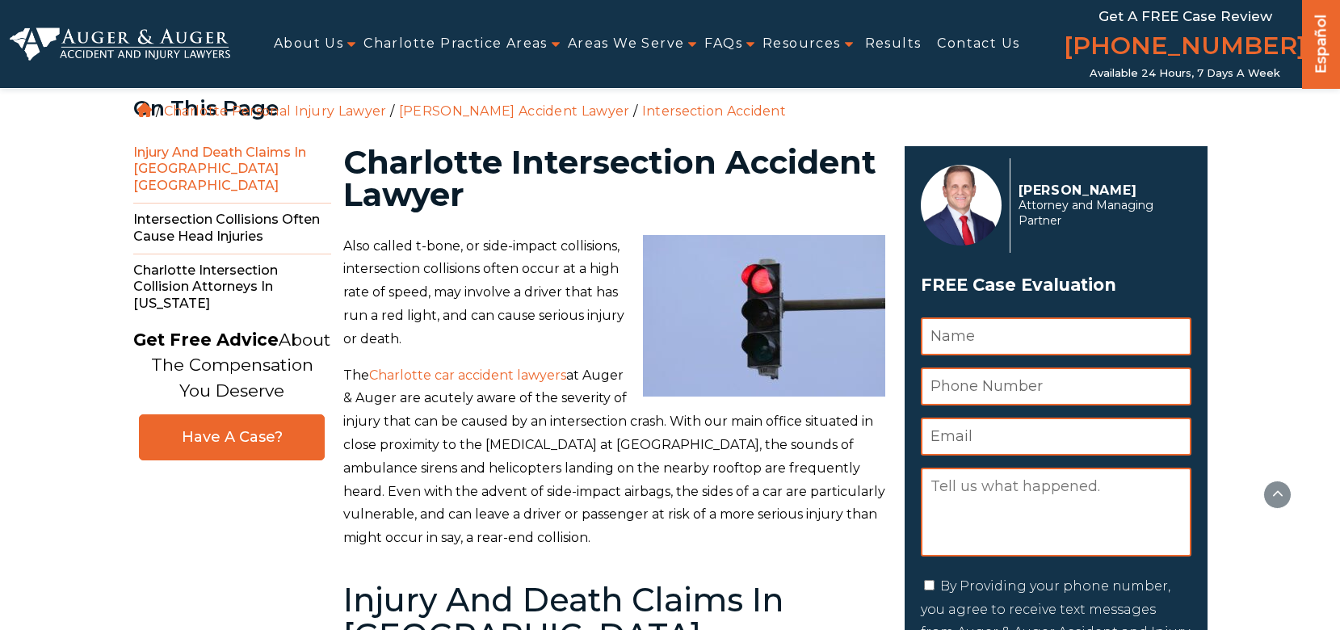
scroll to position [777, 0]
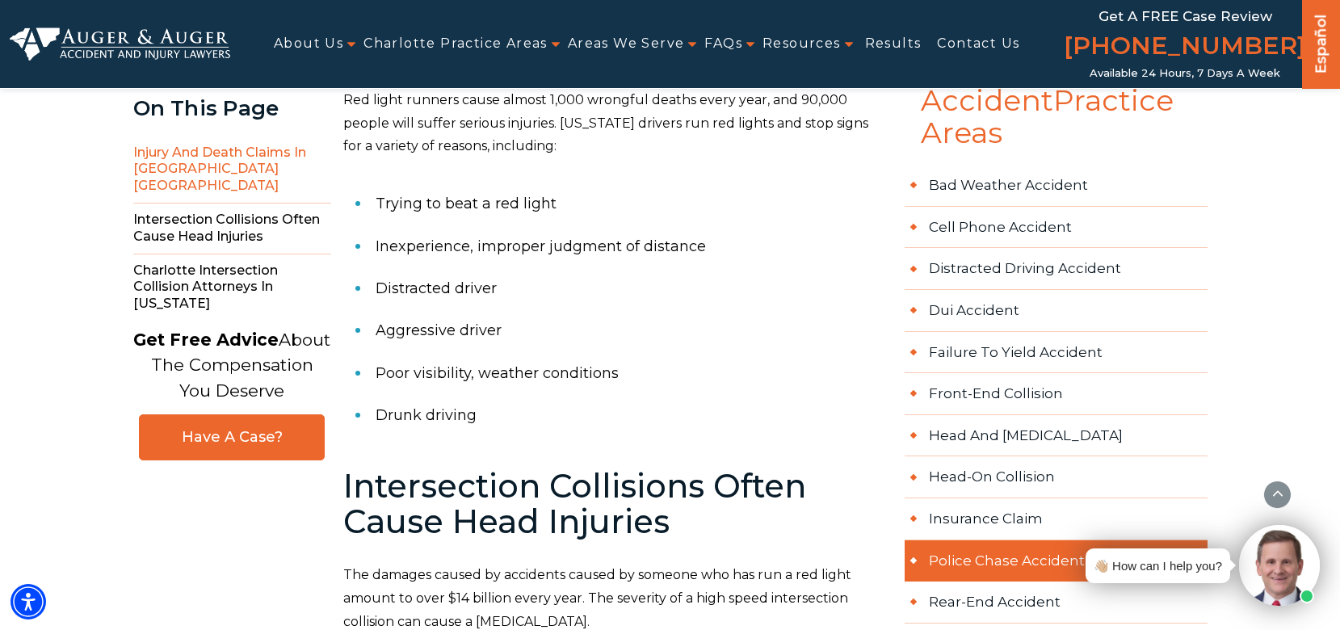
click at [983, 540] on link "Police Chase Accident" at bounding box center [1055, 561] width 303 height 42
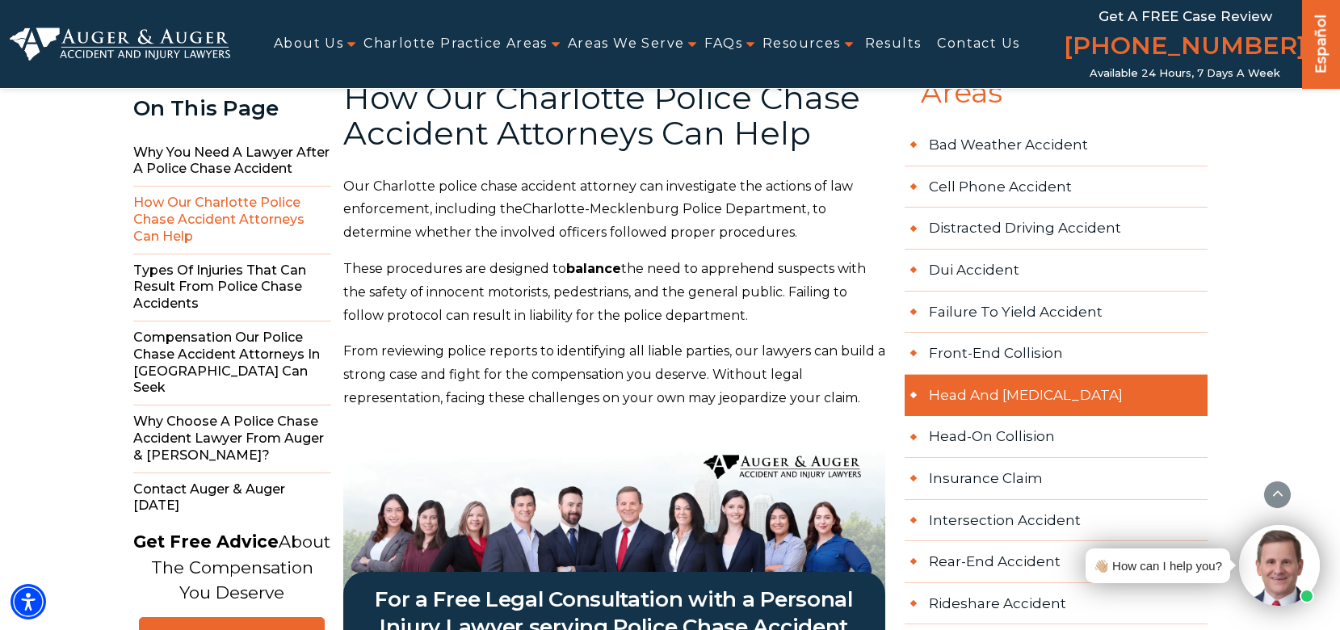
scroll to position [820, 0]
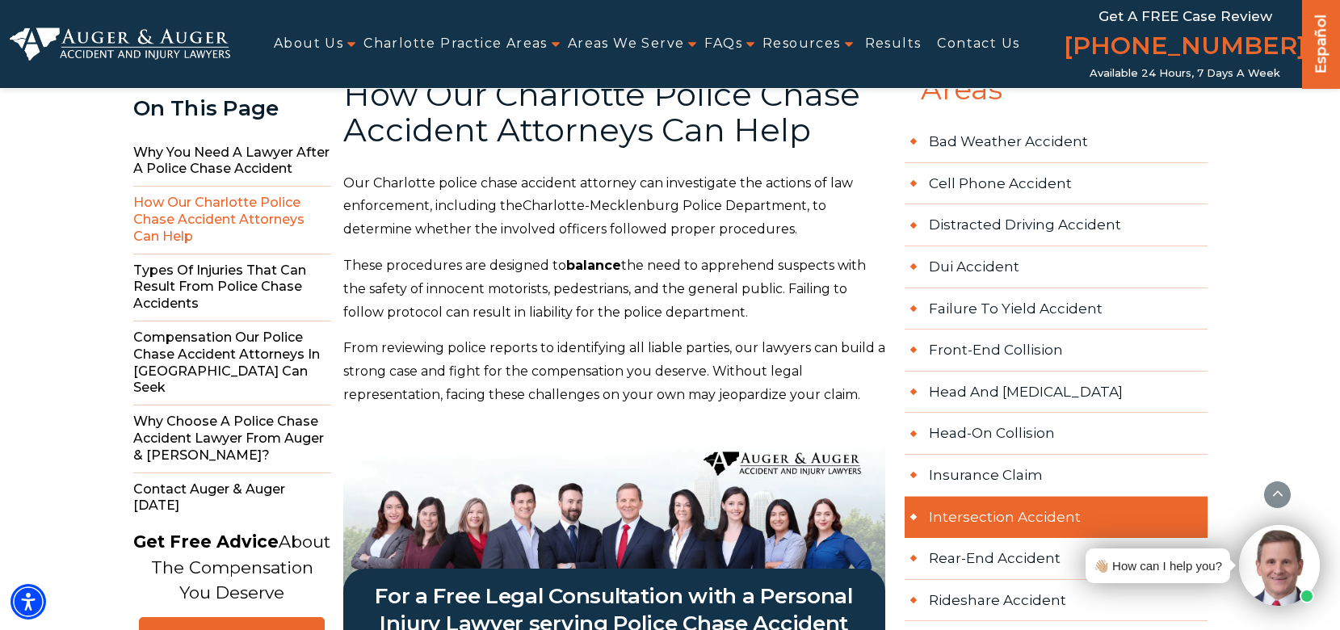
click at [983, 497] on link "Intersection Accident" at bounding box center [1055, 518] width 303 height 42
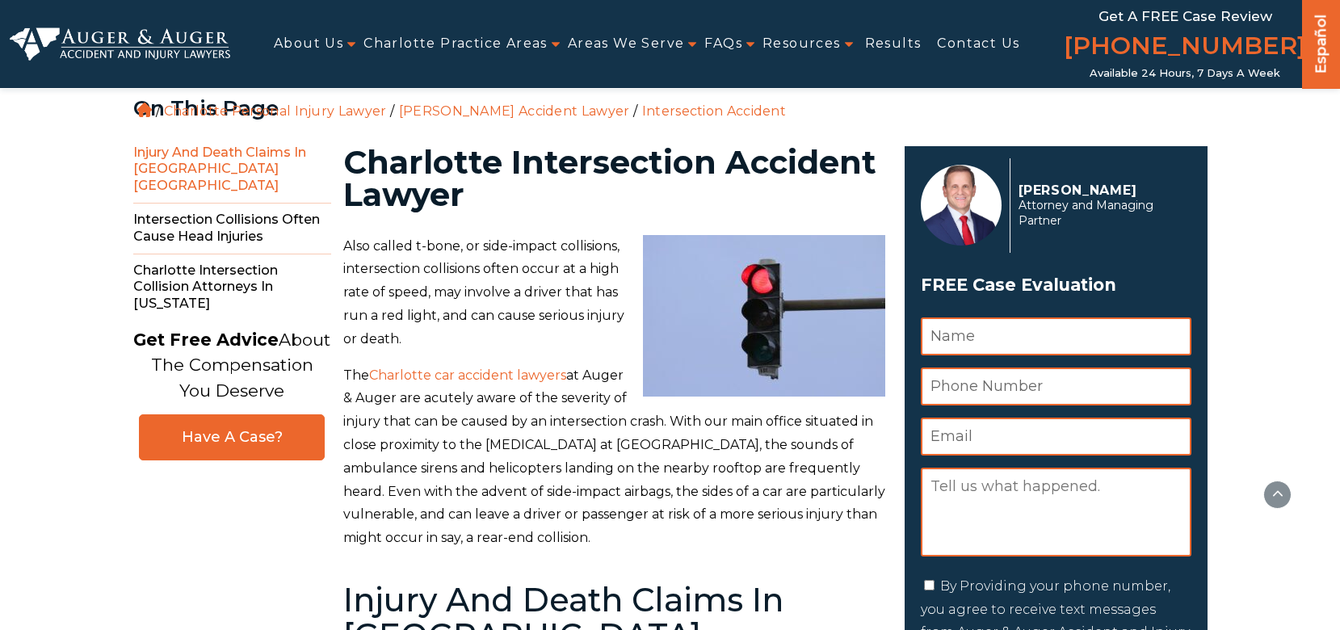
scroll to position [795, 0]
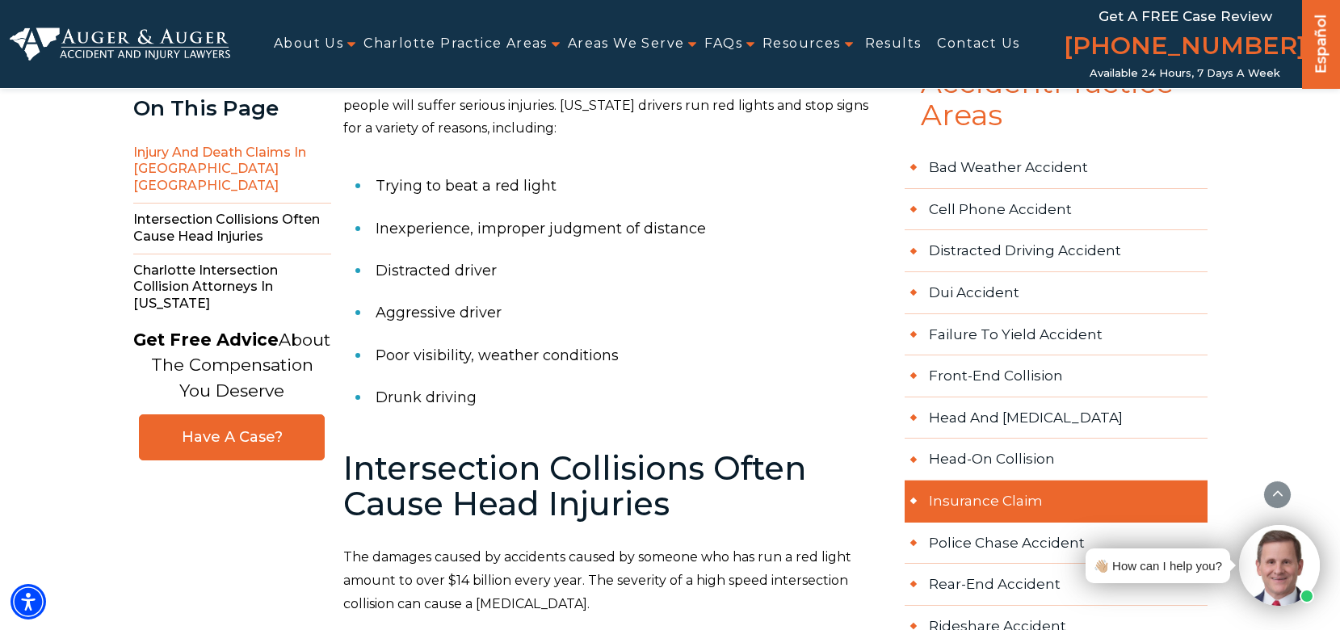
click at [1031, 480] on link "Insurance Claim" at bounding box center [1055, 501] width 303 height 42
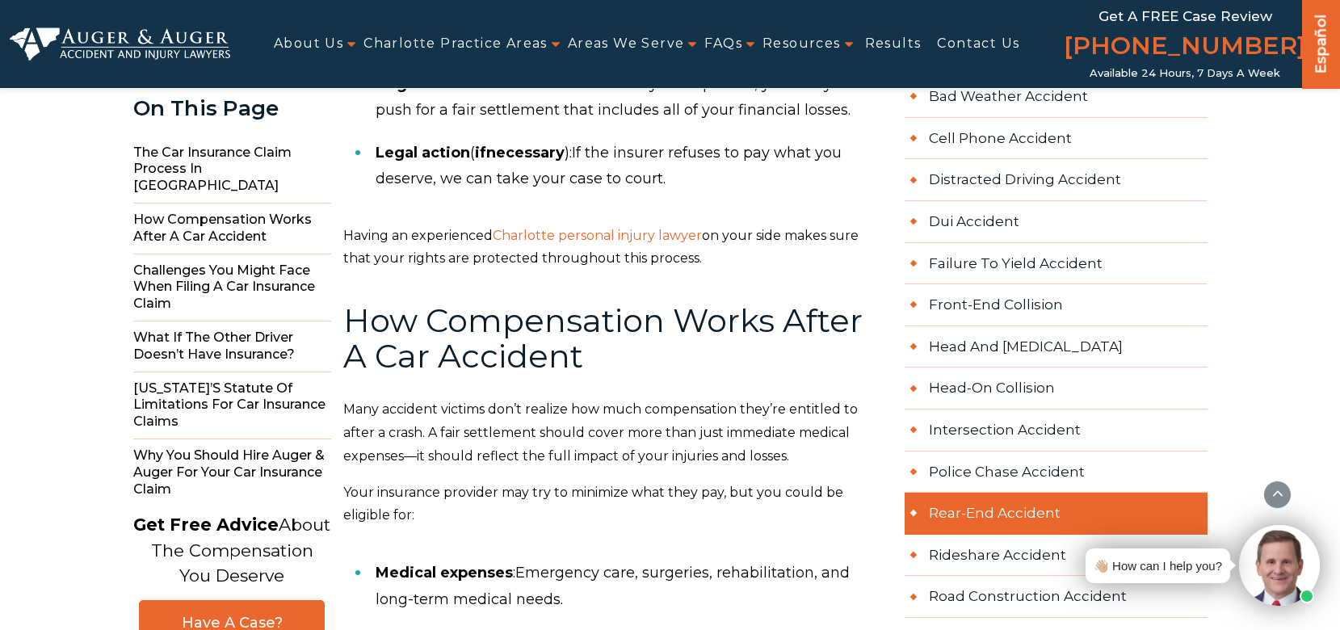
scroll to position [866, 0]
click at [1013, 493] on link "Rear-end Accident" at bounding box center [1055, 514] width 303 height 42
